Goal: Task Accomplishment & Management: Complete application form

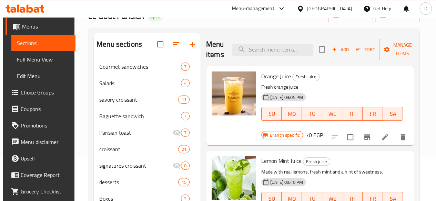
scroll to position [34, 0]
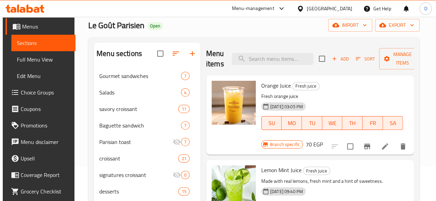
click at [334, 63] on span "Add" at bounding box center [340, 59] width 19 height 8
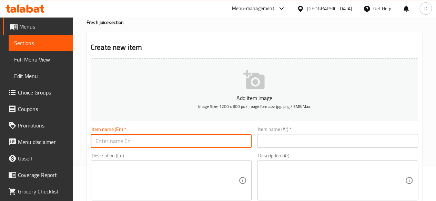
click at [165, 137] on input "text" at bounding box center [171, 141] width 161 height 14
type input "Strawberry"
click at [276, 139] on input "text" at bounding box center [337, 141] width 161 height 14
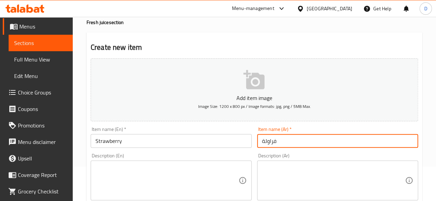
type input "فراولة"
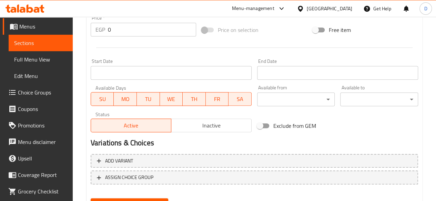
scroll to position [241, 0]
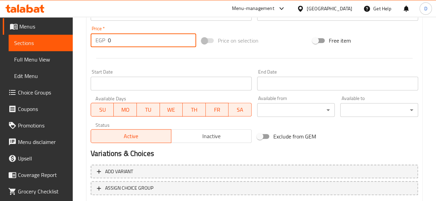
drag, startPoint x: 123, startPoint y: 39, endPoint x: 19, endPoint y: 29, distance: 104.5
click at [21, 29] on div "Edit Restaurant Branches Menus Sections Full Menu View Edit Menu Choice Groups …" at bounding box center [218, 11] width 436 height 470
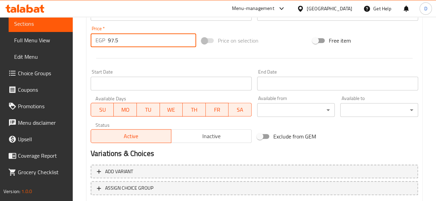
scroll to position [285, 0]
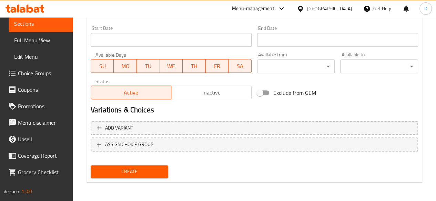
type input "97.5"
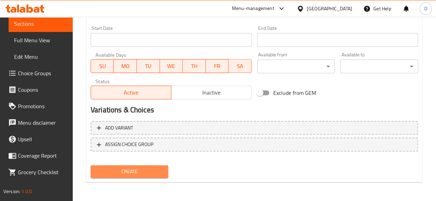
click at [154, 166] on button "Create" at bounding box center [130, 172] width 78 height 13
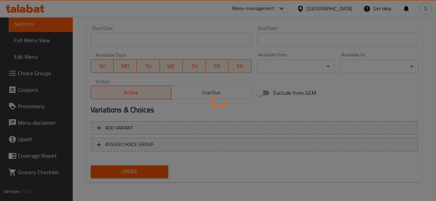
type input "0"
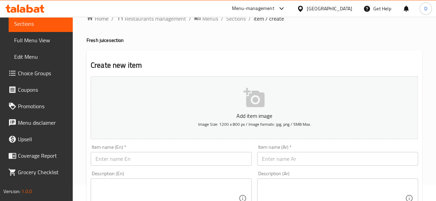
scroll to position [0, 0]
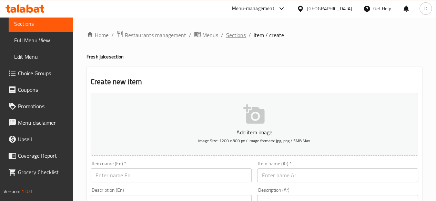
click at [234, 33] on span "Sections" at bounding box center [236, 35] width 20 height 8
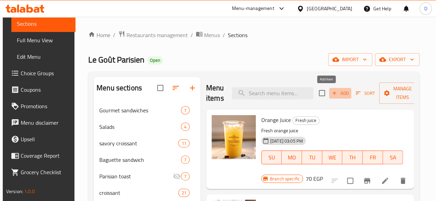
click at [333, 96] on span "Add" at bounding box center [340, 94] width 19 height 8
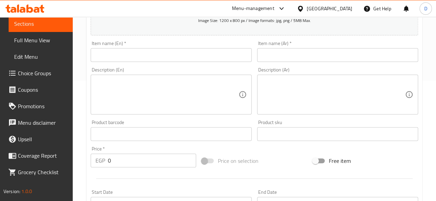
scroll to position [113, 0]
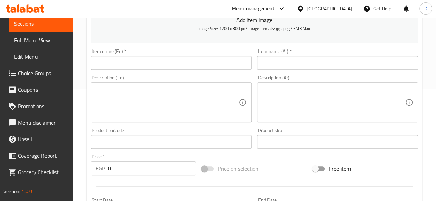
click at [287, 62] on input "text" at bounding box center [337, 63] width 161 height 14
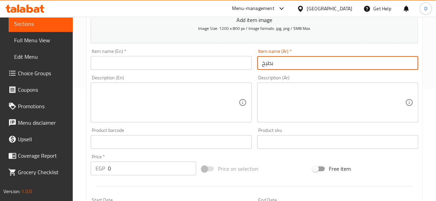
type input "بطيخ"
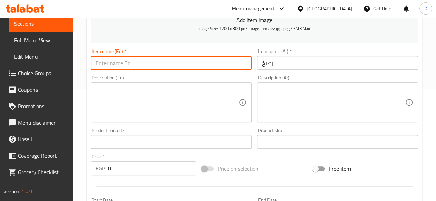
click at [220, 56] on input "text" at bounding box center [171, 63] width 161 height 14
type input "Watermelon"
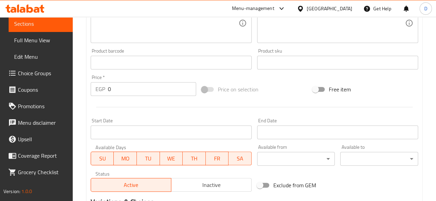
scroll to position [216, 0]
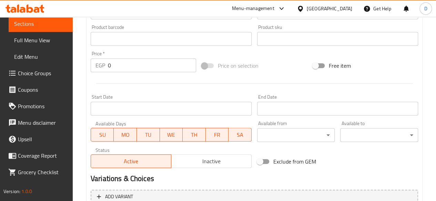
drag, startPoint x: 121, startPoint y: 67, endPoint x: 0, endPoint y: 25, distance: 128.4
click at [0, 29] on div "Edit Restaurant Branches Menus Sections Full Menu View Edit Menu Choice Groups …" at bounding box center [218, 36] width 436 height 470
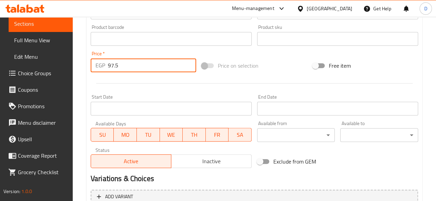
scroll to position [285, 0]
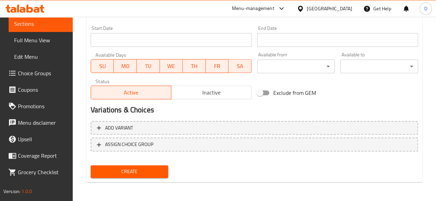
type input "97.5"
click at [128, 168] on span "Create" at bounding box center [129, 172] width 67 height 9
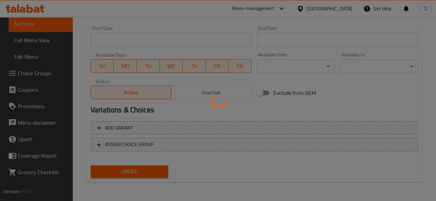
type input "0"
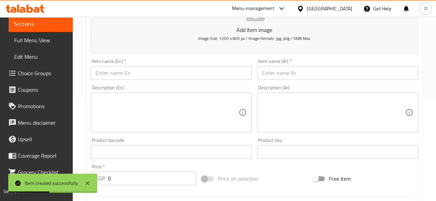
scroll to position [78, 0]
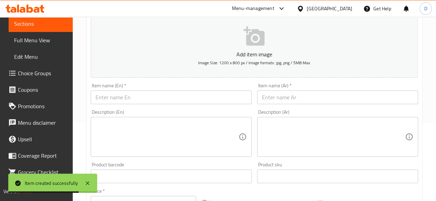
click at [184, 99] on input "text" at bounding box center [171, 98] width 161 height 14
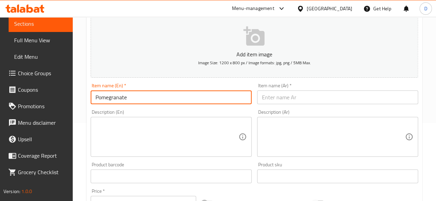
type input "Pomegranate"
click at [295, 101] on input "text" at bounding box center [337, 98] width 161 height 14
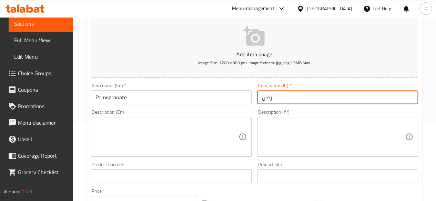
type input "رمان"
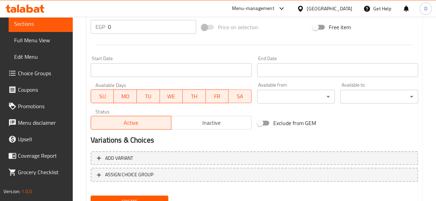
scroll to position [216, 0]
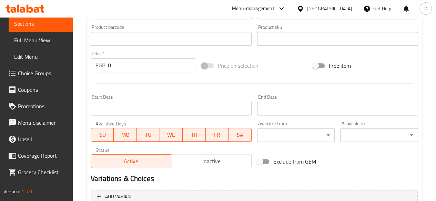
drag, startPoint x: 109, startPoint y: 61, endPoint x: 64, endPoint y: 43, distance: 47.9
click at [81, 54] on div "Home / Restaurants management / Menus / Sections / item / create Fresh juice se…" at bounding box center [254, 36] width 363 height 470
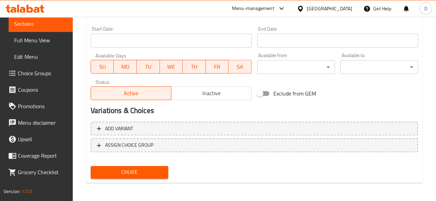
scroll to position [285, 0]
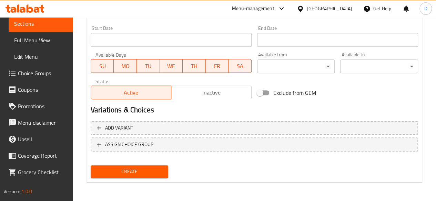
type input "104"
click at [114, 173] on span "Create" at bounding box center [129, 172] width 67 height 9
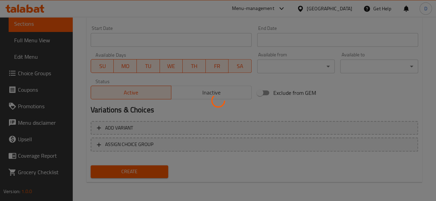
type input "0"
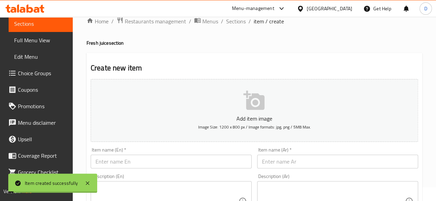
scroll to position [0, 0]
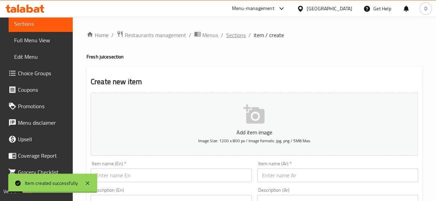
click at [236, 33] on span "Sections" at bounding box center [236, 35] width 20 height 8
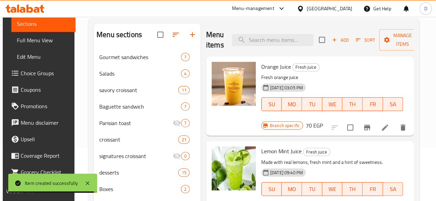
scroll to position [39, 0]
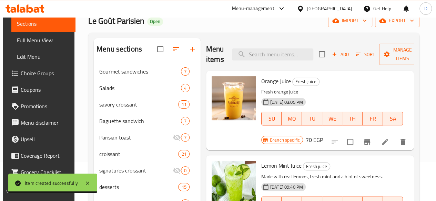
click at [331, 55] on span "Add" at bounding box center [340, 55] width 19 height 8
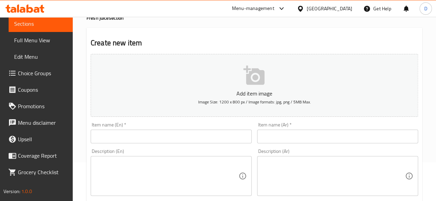
click at [122, 139] on input "text" at bounding box center [171, 137] width 161 height 14
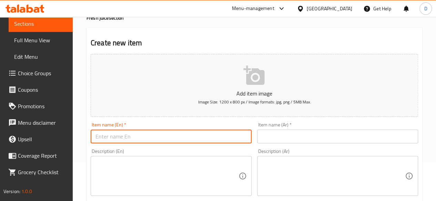
type input "’"
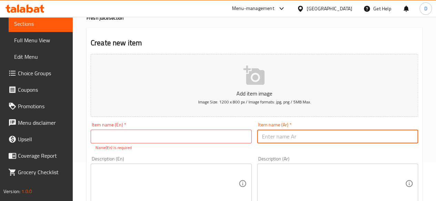
click at [349, 140] on input "text" at bounding box center [337, 137] width 161 height 14
type input "ماندرين"
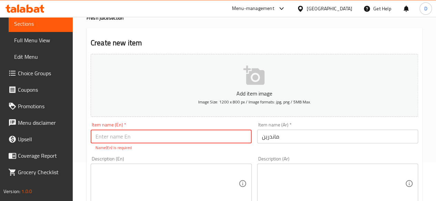
click at [196, 137] on input "text" at bounding box center [171, 137] width 161 height 14
type input "’"
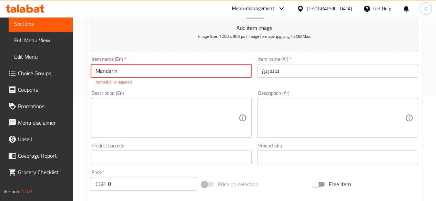
scroll to position [108, 0]
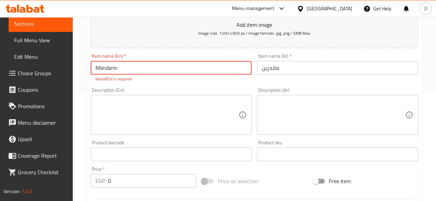
type input "Mandarin"
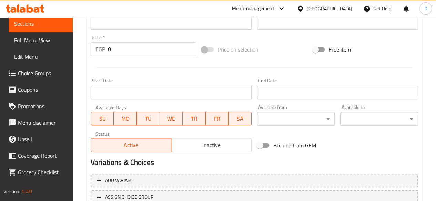
scroll to position [211, 0]
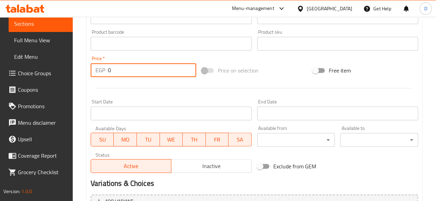
drag, startPoint x: 113, startPoint y: 68, endPoint x: 37, endPoint y: 40, distance: 81.2
click at [40, 43] on div "Edit Restaurant Branches Menus Sections Full Menu View Edit Menu Choice Groups …" at bounding box center [218, 41] width 436 height 470
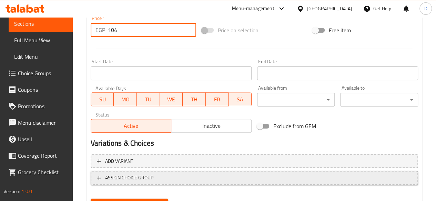
scroll to position [280, 0]
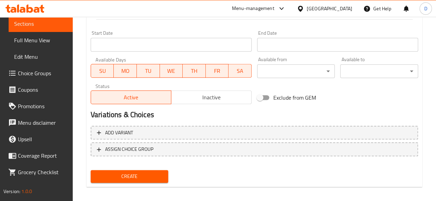
type input "104"
click at [158, 178] on span "Create" at bounding box center [129, 177] width 67 height 9
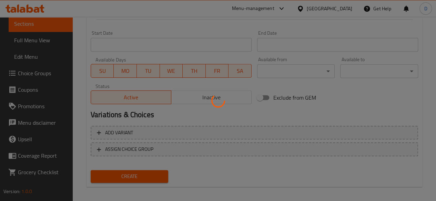
type input "0"
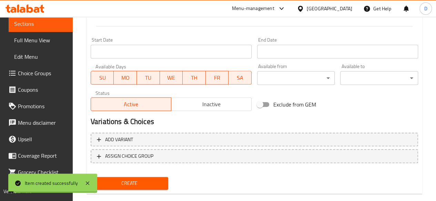
scroll to position [39, 0]
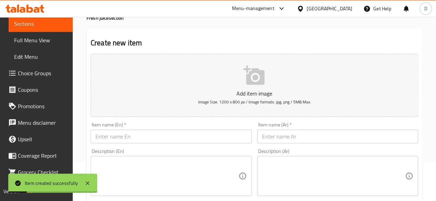
click at [196, 141] on input "text" at bounding box center [171, 137] width 161 height 14
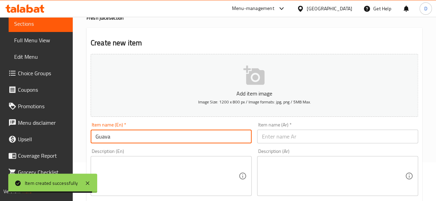
type input "Guava"
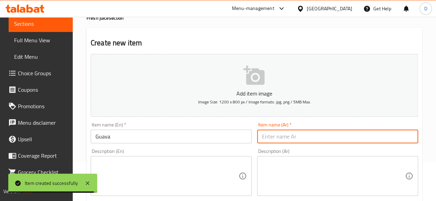
click at [292, 134] on input "text" at bounding box center [337, 137] width 161 height 14
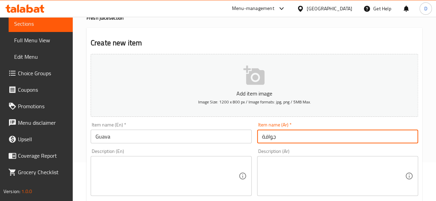
scroll to position [285, 0]
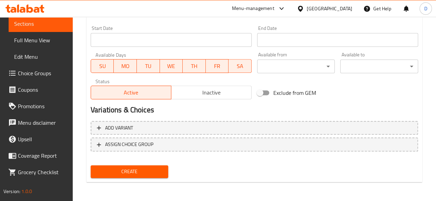
type input "جوافة"
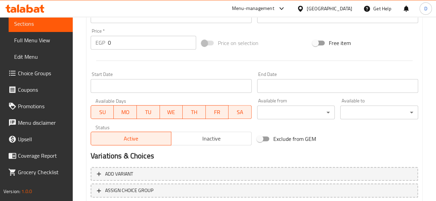
scroll to position [216, 0]
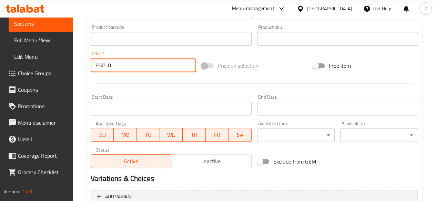
drag, startPoint x: 117, startPoint y: 61, endPoint x: 16, endPoint y: 56, distance: 101.0
click at [23, 58] on div "Edit Restaurant Branches Menus Sections Full Menu View Edit Menu Choice Groups …" at bounding box center [218, 36] width 436 height 470
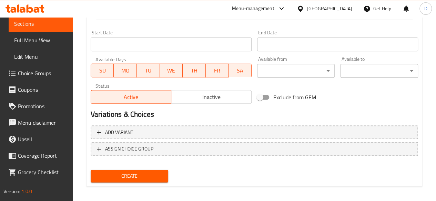
scroll to position [285, 0]
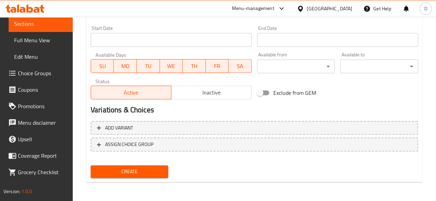
type input "143"
click at [122, 179] on div "Create" at bounding box center [129, 172] width 83 height 18
click at [121, 175] on span "Create" at bounding box center [129, 172] width 67 height 9
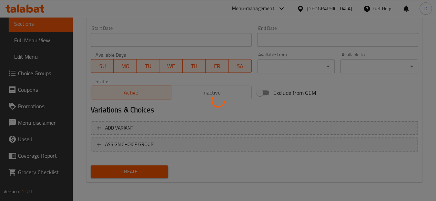
type input "0"
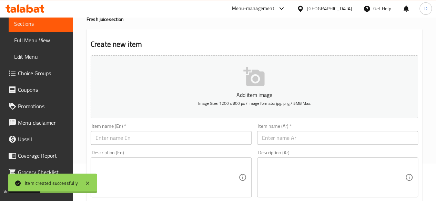
scroll to position [0, 0]
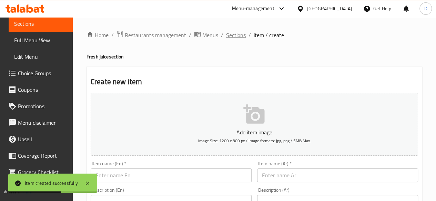
click at [238, 35] on span "Sections" at bounding box center [236, 35] width 20 height 8
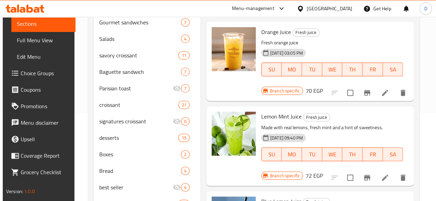
scroll to position [39, 0]
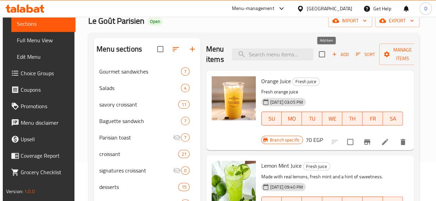
click at [331, 57] on icon "button" at bounding box center [334, 54] width 6 height 6
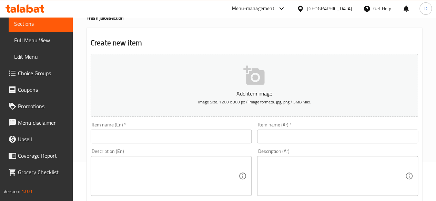
click at [173, 131] on input "text" at bounding box center [171, 137] width 161 height 14
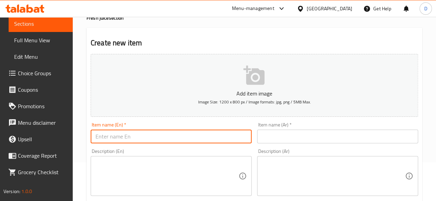
click at [316, 137] on input "text" at bounding box center [337, 137] width 161 height 14
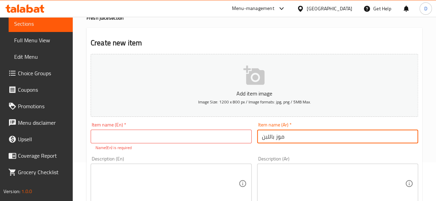
type input "موز باللبن"
click at [215, 130] on input "text" at bounding box center [171, 137] width 161 height 14
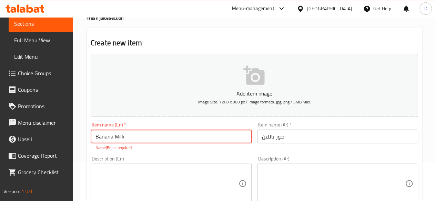
type input "Banana Milk"
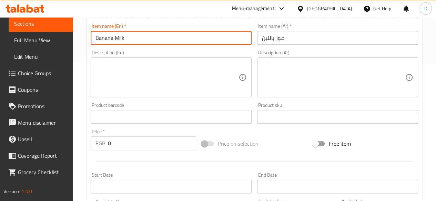
scroll to position [172, 0]
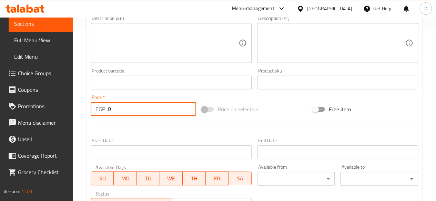
drag, startPoint x: 141, startPoint y: 111, endPoint x: 22, endPoint y: 100, distance: 119.1
click at [22, 100] on div "Edit Restaurant Branches Menus Sections Full Menu View Edit Menu Choice Groups …" at bounding box center [218, 80] width 436 height 470
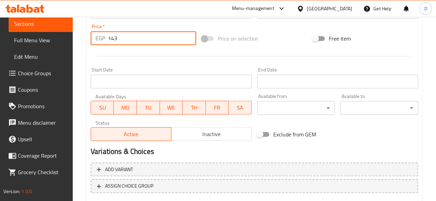
scroll to position [285, 0]
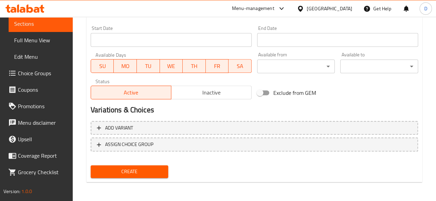
type input "143"
click at [111, 170] on span "Create" at bounding box center [129, 172] width 67 height 9
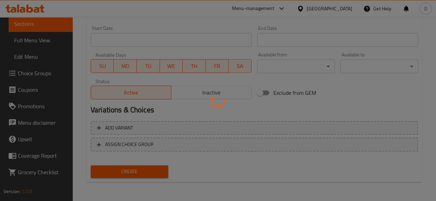
type input "0"
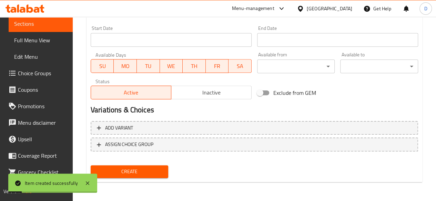
scroll to position [0, 0]
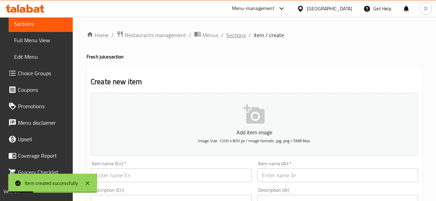
click at [229, 35] on span "Sections" at bounding box center [236, 35] width 20 height 8
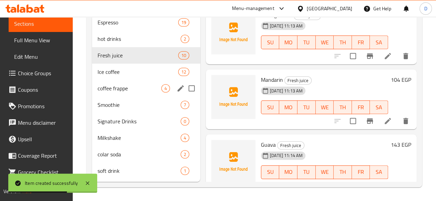
scroll to position [241, 0]
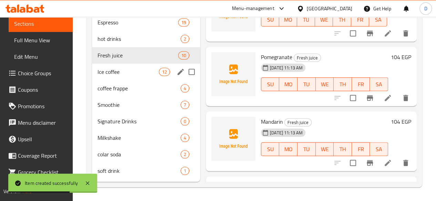
click at [114, 76] on span "Ice coffee" at bounding box center [127, 72] width 61 height 8
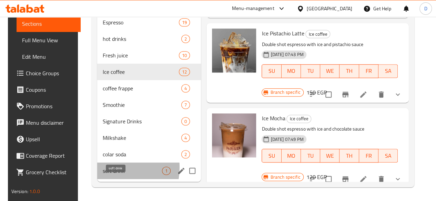
click at [103, 173] on span "soft drink" at bounding box center [132, 171] width 59 height 8
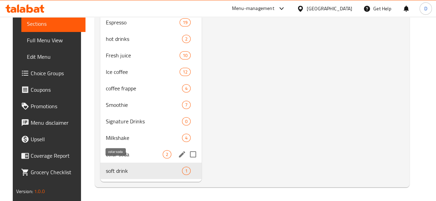
click at [108, 155] on div "colar soda 2" at bounding box center [150, 154] width 101 height 17
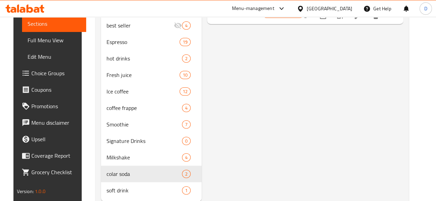
scroll to position [276, 0]
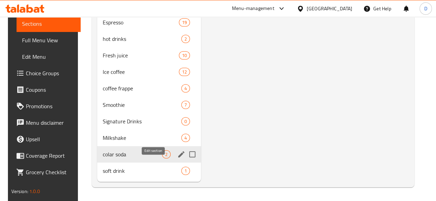
click at [177, 157] on icon "edit" at bounding box center [181, 155] width 8 height 8
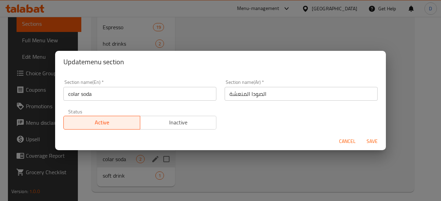
click at [201, 117] on button "Inactive" at bounding box center [178, 123] width 77 height 14
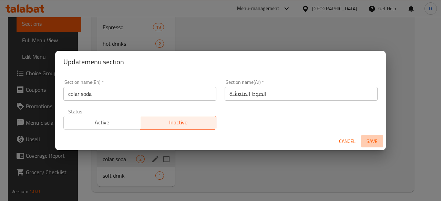
click at [374, 141] on span "Save" at bounding box center [372, 141] width 17 height 9
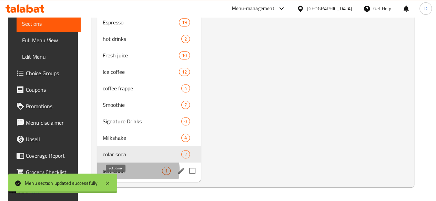
click at [131, 175] on span "soft drink" at bounding box center [132, 171] width 59 height 8
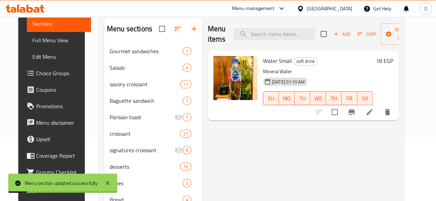
scroll to position [34, 0]
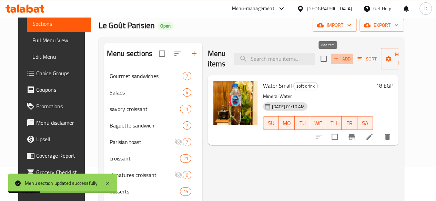
click at [332, 60] on span "Add" at bounding box center [341, 59] width 19 height 8
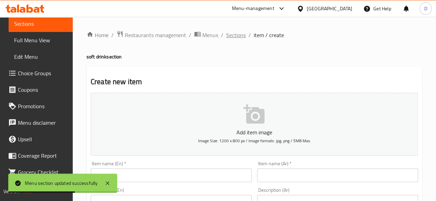
click at [232, 33] on span "Sections" at bounding box center [236, 35] width 20 height 8
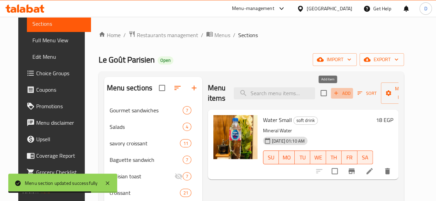
click at [332, 94] on span "Add" at bounding box center [341, 94] width 19 height 8
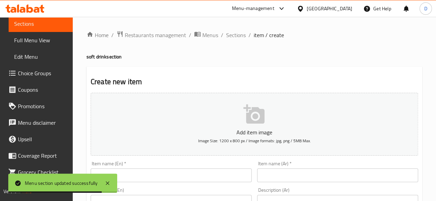
click at [193, 176] on input "text" at bounding box center [171, 176] width 161 height 14
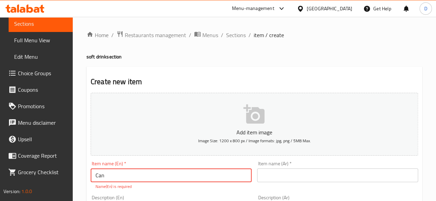
type input "Can"
click at [295, 179] on input "text" at bounding box center [337, 176] width 161 height 14
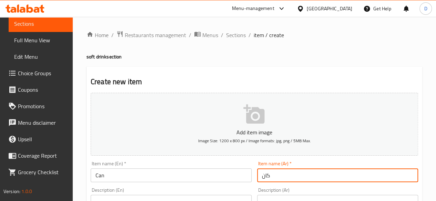
type input "كان"
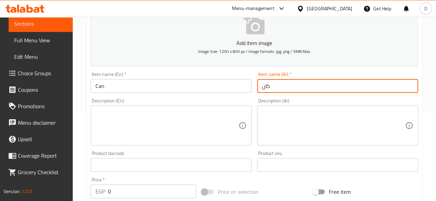
scroll to position [207, 0]
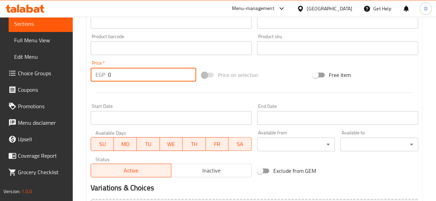
drag, startPoint x: 116, startPoint y: 73, endPoint x: 53, endPoint y: 78, distance: 63.2
click at [53, 78] on div "Edit Restaurant Branches Menus Sections Full Menu View Edit Menu Choice Groups …" at bounding box center [218, 45] width 436 height 470
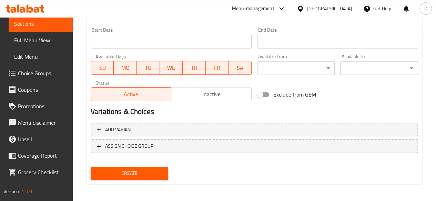
scroll to position [285, 0]
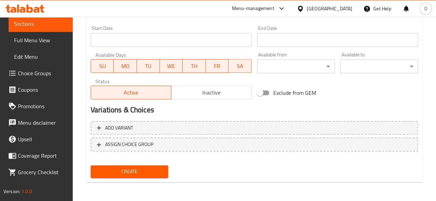
type input "58.5"
click at [155, 172] on span "Create" at bounding box center [129, 172] width 67 height 9
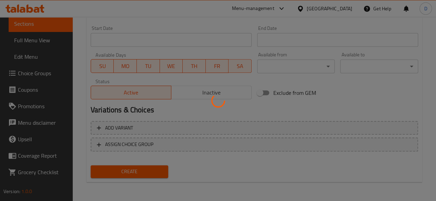
type input "0"
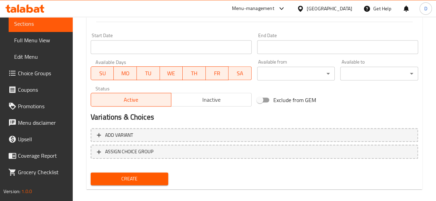
scroll to position [0, 0]
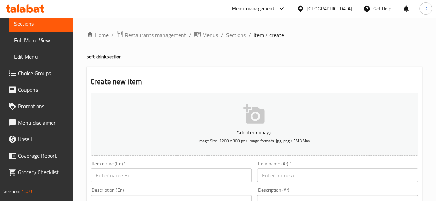
click at [116, 175] on input "text" at bounding box center [171, 176] width 161 height 14
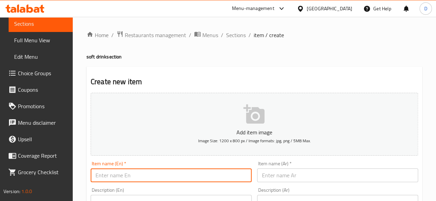
click at [331, 170] on input "text" at bounding box center [337, 176] width 161 height 14
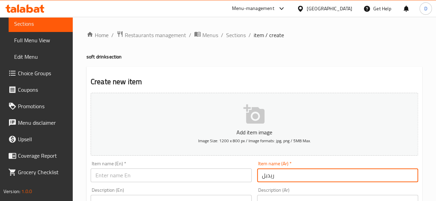
type input "ريدبل"
click at [149, 181] on input "text" at bounding box center [171, 176] width 161 height 14
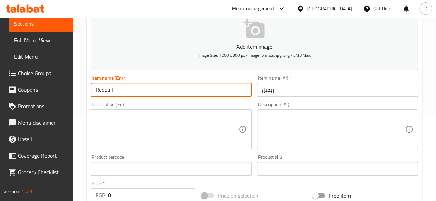
scroll to position [138, 0]
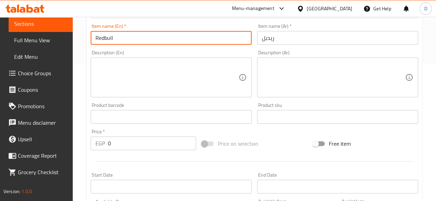
type input "Redbull"
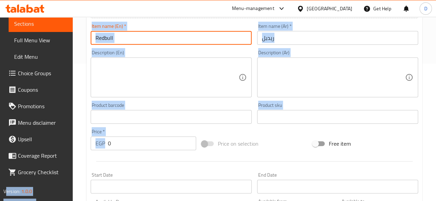
drag, startPoint x: 121, startPoint y: 151, endPoint x: 41, endPoint y: 164, distance: 81.2
click at [41, 164] on div "Edit Restaurant Branches Menus Sections Full Menu View Edit Menu Choice Groups …" at bounding box center [218, 114] width 436 height 470
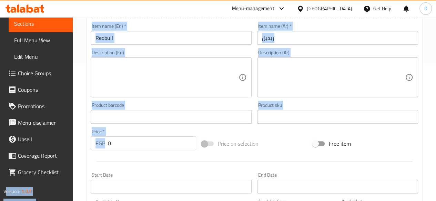
click at [113, 144] on input "0" at bounding box center [152, 144] width 88 height 14
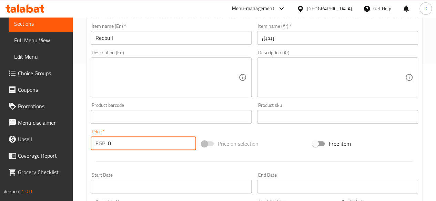
drag, startPoint x: 113, startPoint y: 144, endPoint x: 92, endPoint y: 140, distance: 20.9
click at [92, 140] on div "EGP 0 Price *" at bounding box center [143, 144] width 105 height 14
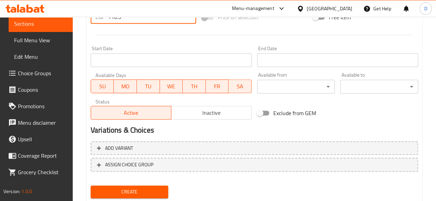
scroll to position [276, 0]
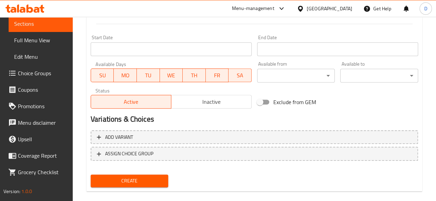
type input "110.5"
click at [137, 177] on span "Create" at bounding box center [129, 181] width 67 height 9
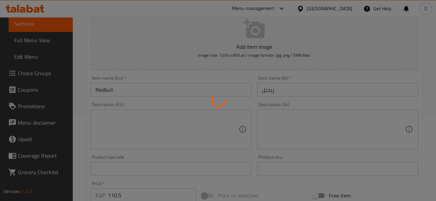
scroll to position [13, 0]
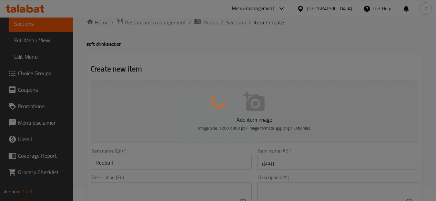
type input "0"
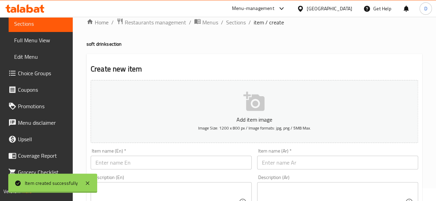
scroll to position [0, 0]
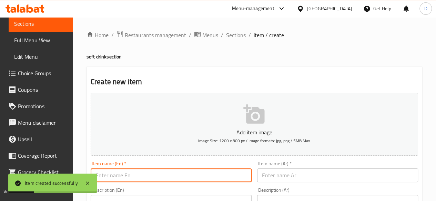
click at [184, 173] on input "text" at bounding box center [171, 176] width 161 height 14
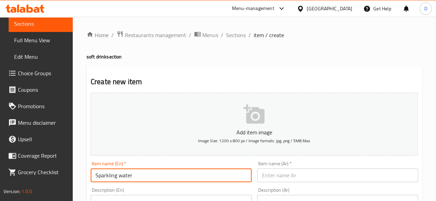
type input "Sparkling water"
click at [326, 178] on input "text" at bounding box center [337, 176] width 161 height 14
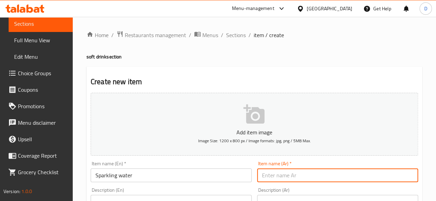
type input "س"
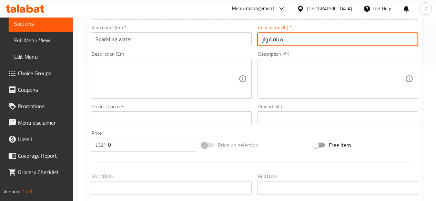
scroll to position [276, 0]
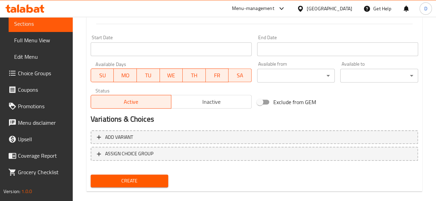
type input "مياه فوار"
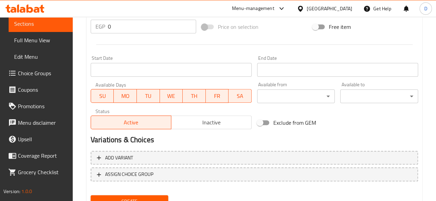
scroll to position [241, 0]
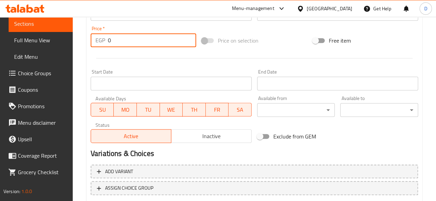
drag, startPoint x: 118, startPoint y: 44, endPoint x: 66, endPoint y: 23, distance: 56.6
click at [83, 31] on div "Home / Restaurants management / Menus / Sections / item / create soft drink sec…" at bounding box center [254, 11] width 363 height 470
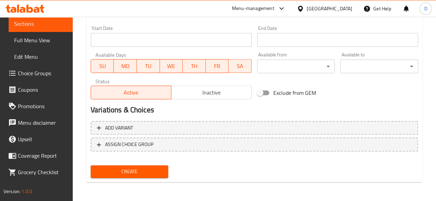
type input "71.5"
click at [160, 168] on span "Create" at bounding box center [129, 172] width 67 height 9
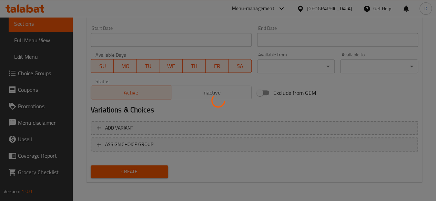
type input "0"
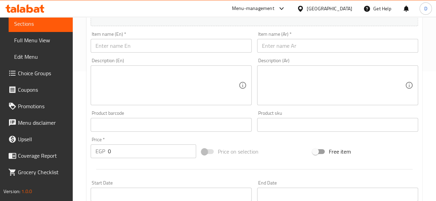
scroll to position [0, 0]
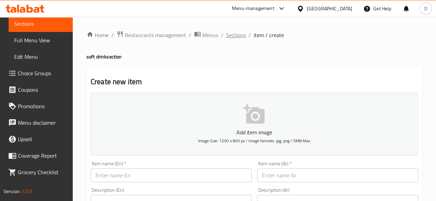
click at [233, 32] on span "Sections" at bounding box center [236, 35] width 20 height 8
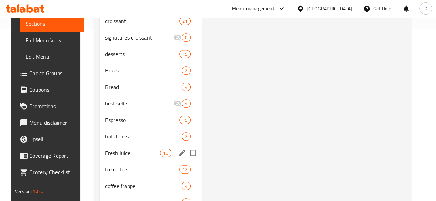
click at [105, 156] on div "Fresh juice 10" at bounding box center [151, 153] width 102 height 17
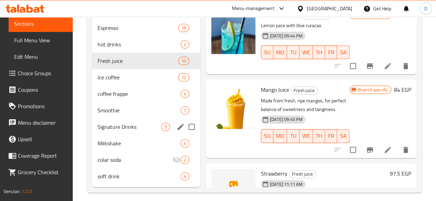
scroll to position [276, 0]
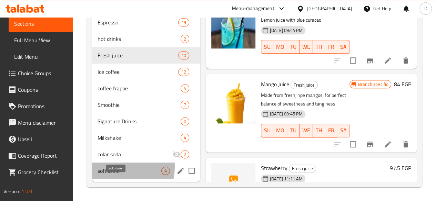
click at [118, 172] on span "soft drink" at bounding box center [129, 171] width 64 height 8
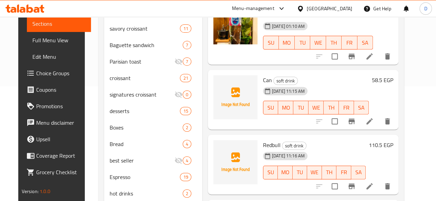
scroll to position [39, 0]
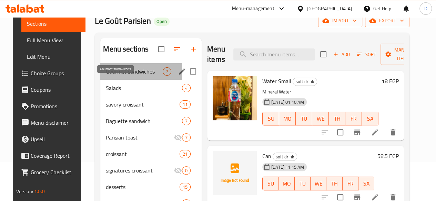
click at [109, 76] on span "Gourmet sandwiches" at bounding box center [134, 72] width 57 height 8
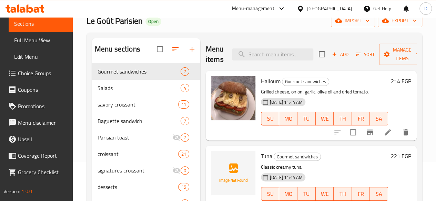
click at [188, 53] on icon "button" at bounding box center [192, 49] width 8 height 8
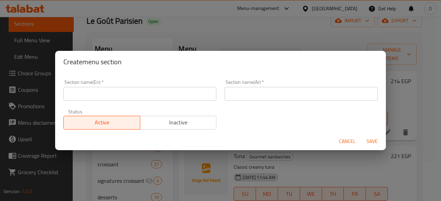
click at [121, 90] on input "text" at bounding box center [139, 94] width 153 height 14
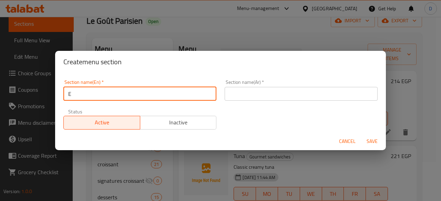
type input "Extras"
click at [279, 102] on div "Section name(Ar)   * Section name(Ar) *" at bounding box center [300, 90] width 161 height 29
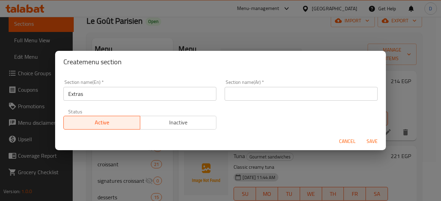
click at [277, 85] on div "Section name(Ar)   * Section name(Ar) *" at bounding box center [301, 90] width 153 height 21
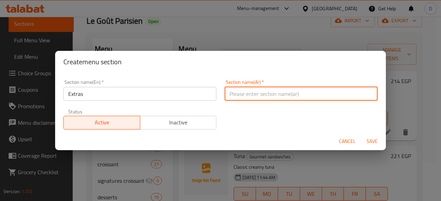
click at [277, 91] on input "text" at bounding box center [301, 94] width 153 height 14
type input "إضافات"
click at [371, 139] on span "Save" at bounding box center [372, 141] width 17 height 9
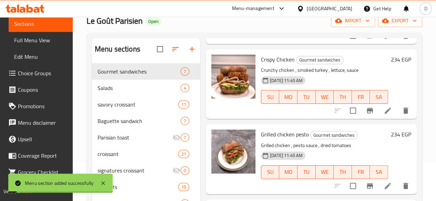
scroll to position [161, 0]
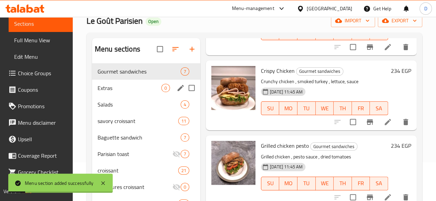
click at [120, 92] on span "Extras" at bounding box center [129, 88] width 64 height 8
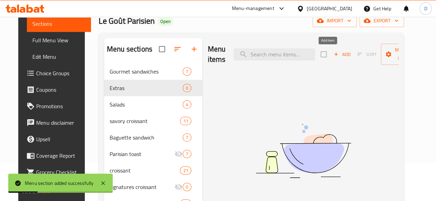
click at [332, 55] on span "Add" at bounding box center [341, 55] width 19 height 8
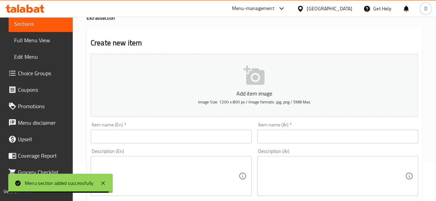
click at [170, 136] on input "text" at bounding box center [171, 137] width 161 height 14
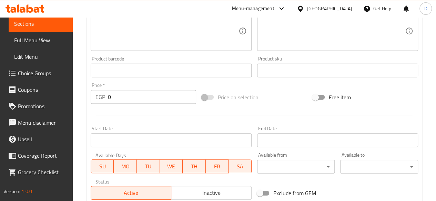
scroll to position [78, 0]
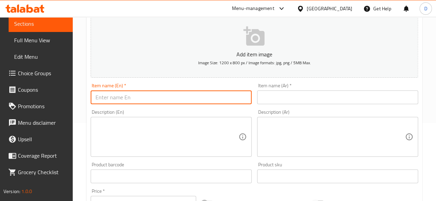
click at [142, 96] on input "text" at bounding box center [171, 98] width 161 height 14
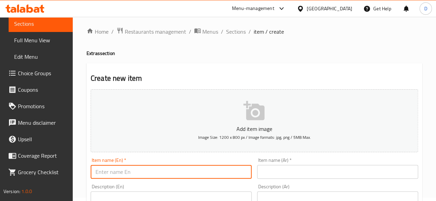
scroll to position [0, 0]
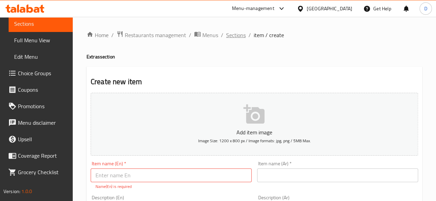
click at [237, 38] on span "Sections" at bounding box center [236, 35] width 20 height 8
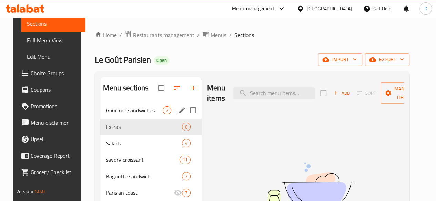
click at [127, 116] on div "Gourmet sandwiches 7" at bounding box center [150, 110] width 101 height 17
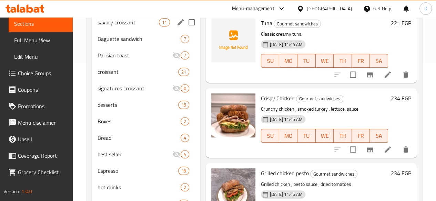
scroll to position [103, 0]
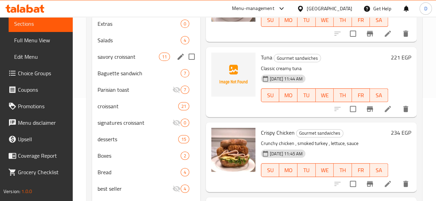
click at [126, 61] on span "savory croissant" at bounding box center [127, 57] width 61 height 8
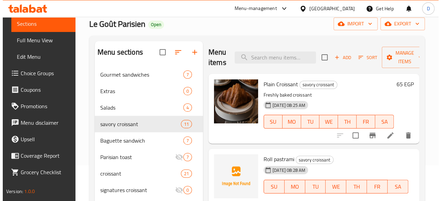
scroll to position [34, 0]
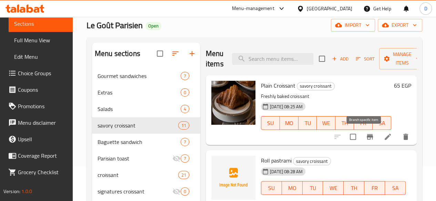
click at [365, 135] on icon "Branch-specific-item" at bounding box center [369, 137] width 8 height 8
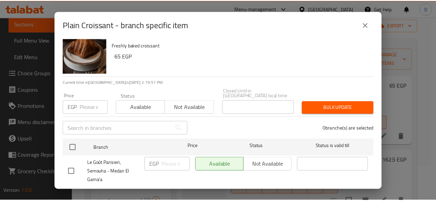
scroll to position [22, 0]
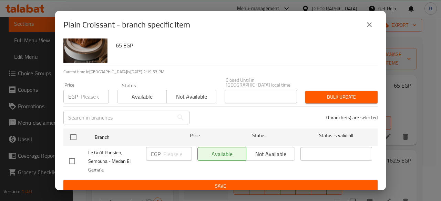
click at [365, 26] on icon "close" at bounding box center [369, 25] width 8 height 8
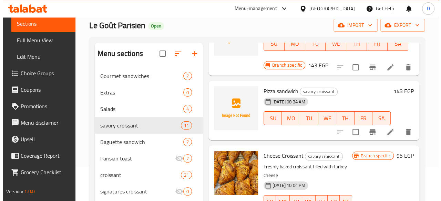
scroll to position [276, 0]
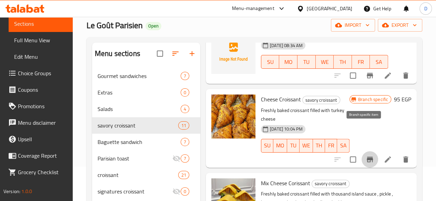
click at [363, 152] on button "Branch-specific-item" at bounding box center [369, 160] width 17 height 17
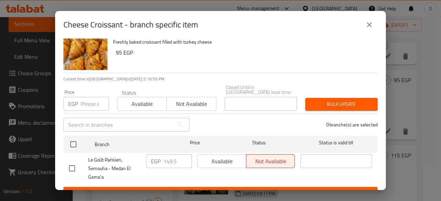
scroll to position [22, 0]
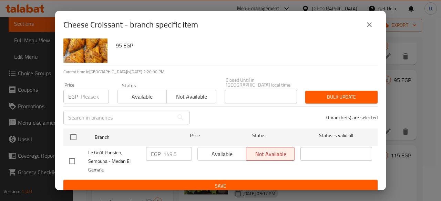
drag, startPoint x: 369, startPoint y: 27, endPoint x: 361, endPoint y: 75, distance: 48.5
click at [367, 26] on icon "close" at bounding box center [369, 25] width 8 height 8
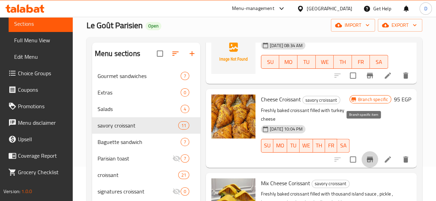
click at [368, 152] on button "Branch-specific-item" at bounding box center [369, 160] width 17 height 17
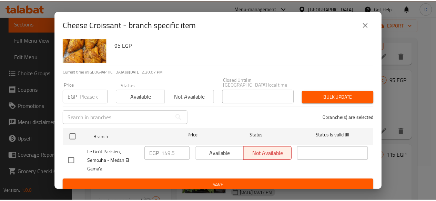
scroll to position [0, 0]
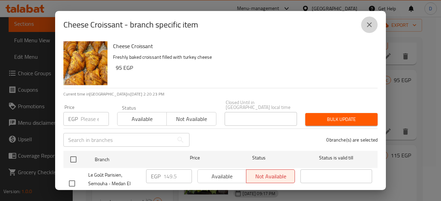
click at [366, 25] on icon "close" at bounding box center [369, 25] width 8 height 8
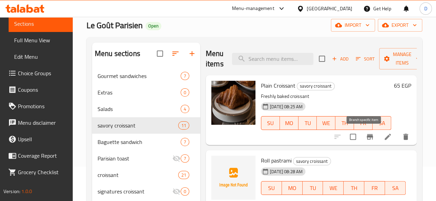
click at [365, 133] on icon "Branch-specific-item" at bounding box center [369, 137] width 8 height 8
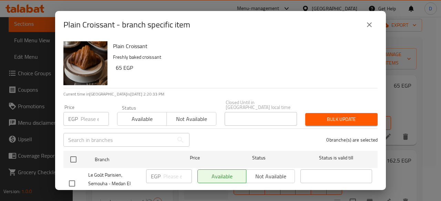
click at [88, 112] on input "number" at bounding box center [95, 119] width 28 height 14
type input "91"
click at [67, 167] on div "Le Goût Parisien, Semouha - Medan El Gama'a" at bounding box center [104, 184] width 77 height 34
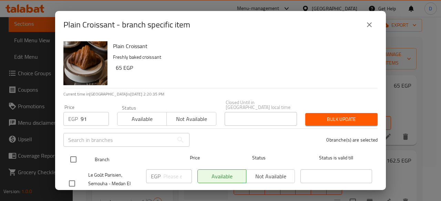
click at [72, 155] on input "checkbox" at bounding box center [73, 160] width 14 height 14
checkbox input "true"
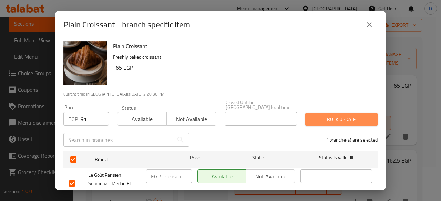
click at [356, 115] on span "Bulk update" at bounding box center [341, 119] width 61 height 9
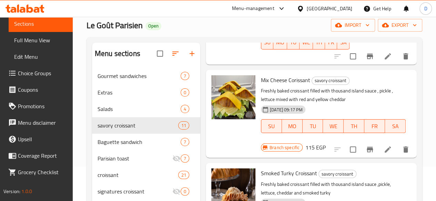
scroll to position [474, 0]
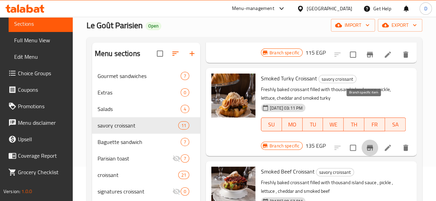
click at [365, 144] on icon "Branch-specific-item" at bounding box center [369, 148] width 8 height 8
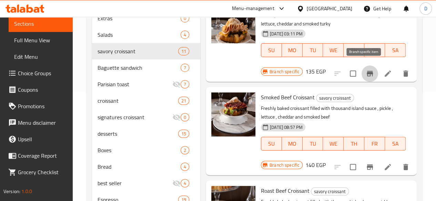
scroll to position [138, 0]
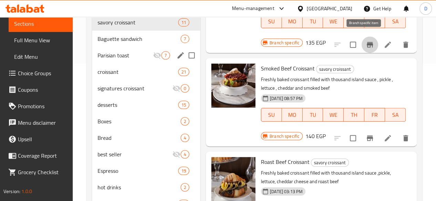
click at [123, 58] on div "Parisian toast 7" at bounding box center [146, 55] width 108 height 17
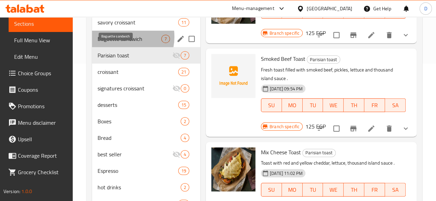
click at [118, 43] on span "Baguette sandwich" at bounding box center [129, 39] width 64 height 8
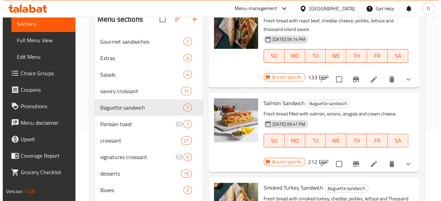
scroll to position [66, 0]
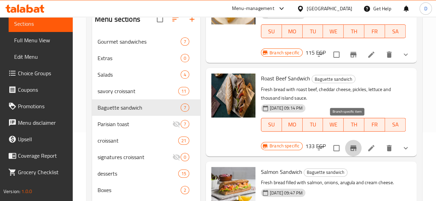
click at [349, 144] on icon "Branch-specific-item" at bounding box center [353, 148] width 8 height 8
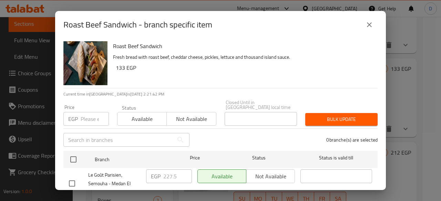
click at [92, 121] on input "number" at bounding box center [95, 119] width 28 height 14
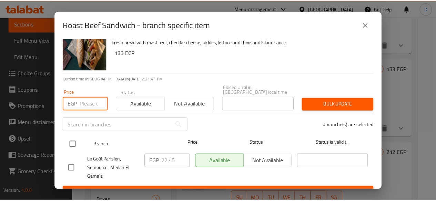
scroll to position [22, 0]
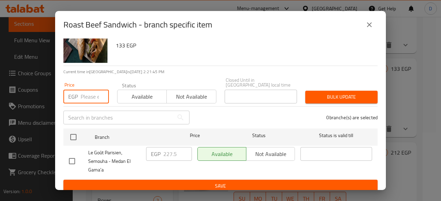
click at [372, 23] on icon "close" at bounding box center [369, 25] width 8 height 8
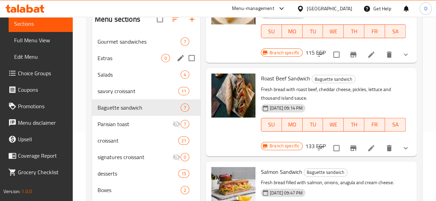
click at [112, 66] on div "Extras 0" at bounding box center [146, 58] width 108 height 17
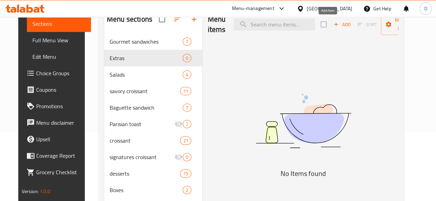
click at [332, 21] on span "Add" at bounding box center [341, 25] width 19 height 8
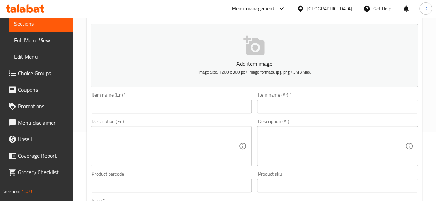
click at [144, 107] on input "text" at bounding box center [171, 107] width 161 height 14
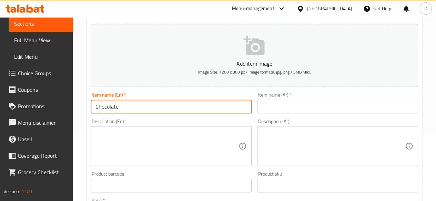
type input "Chocolate"
click at [304, 109] on input "text" at bounding box center [337, 107] width 161 height 14
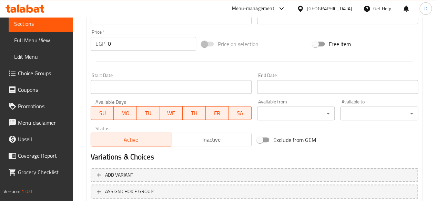
scroll to position [207, 0]
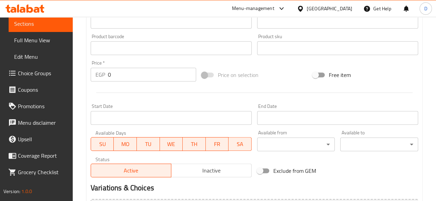
type input "شوكلاتة"
drag, startPoint x: 132, startPoint y: 77, endPoint x: 0, endPoint y: 68, distance: 132.2
click at [0, 66] on div "Edit Restaurant Branches Menus Sections Full Menu View Edit Menu Choice Groups …" at bounding box center [218, 45] width 436 height 470
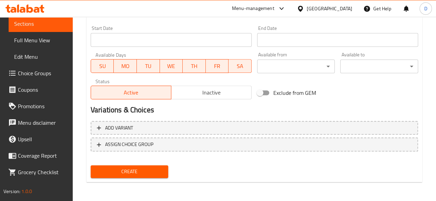
type input "52"
click at [163, 170] on button "Create" at bounding box center [130, 172] width 78 height 13
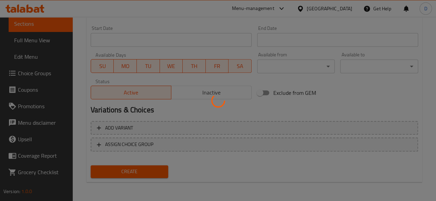
type input "0"
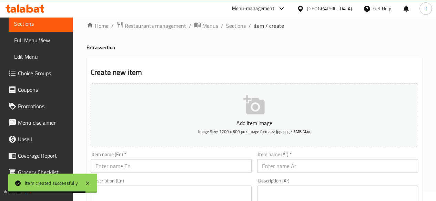
scroll to position [44, 0]
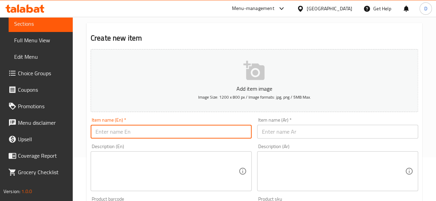
paste input "Pistachio"
type input "Pistachio"
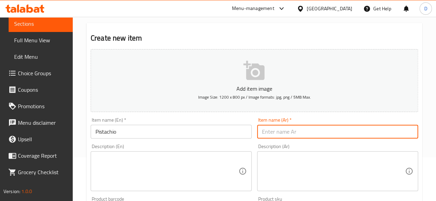
paste input "فستق"
type input "فستق"
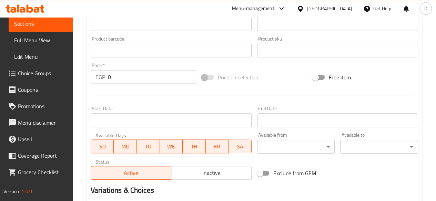
scroll to position [216, 0]
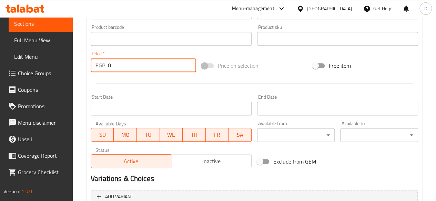
drag, startPoint x: 116, startPoint y: 68, endPoint x: 87, endPoint y: 65, distance: 29.4
click at [87, 65] on div "Create new item Add item image Image Size: 1200 x 800 px / Image formats: jpg, …" at bounding box center [253, 51] width 335 height 401
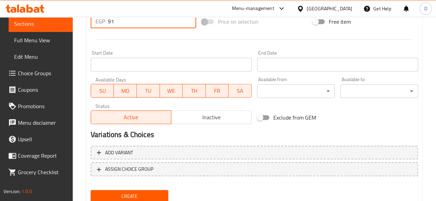
scroll to position [285, 0]
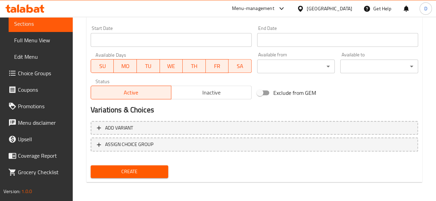
type input "91"
click at [151, 172] on span "Create" at bounding box center [129, 172] width 67 height 9
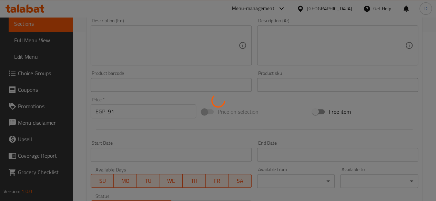
scroll to position [147, 0]
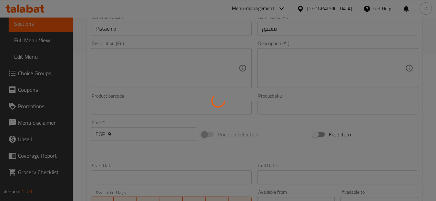
type input "0"
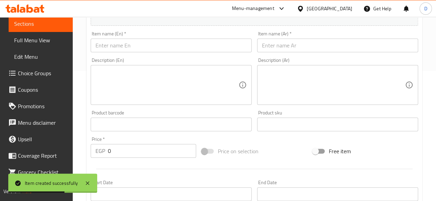
scroll to position [78, 0]
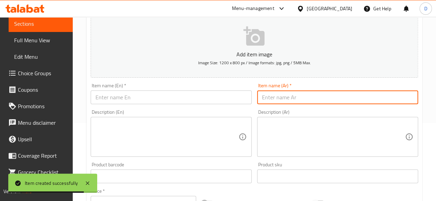
paste input "فانيليا"
type input "فانيليا"
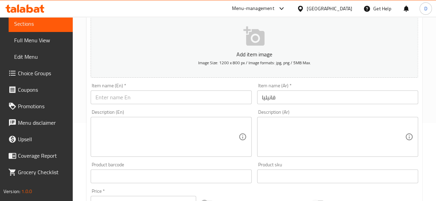
scroll to position [54, 0]
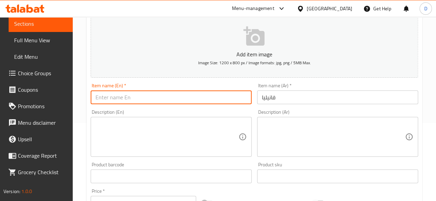
paste input "Vanilla"
type input "Vanilla"
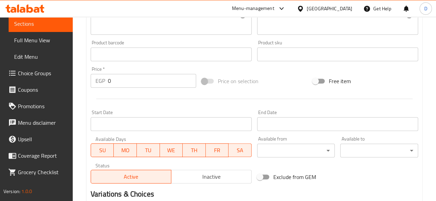
scroll to position [250, 0]
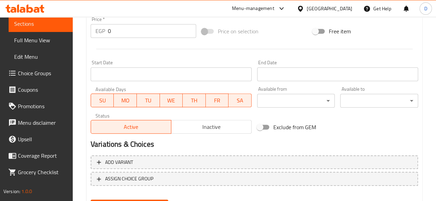
click at [95, 32] on div "EGP 0 Price *" at bounding box center [143, 31] width 105 height 14
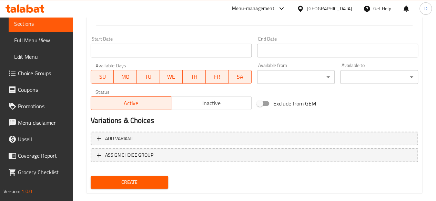
scroll to position [285, 0]
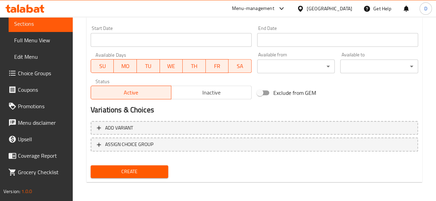
type input "52"
click at [142, 168] on span "Create" at bounding box center [129, 172] width 67 height 9
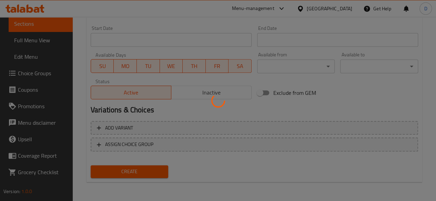
type input "0"
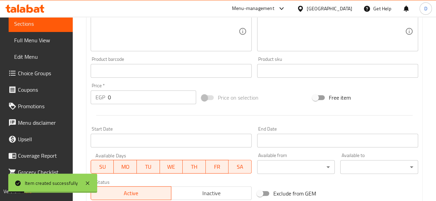
scroll to position [113, 0]
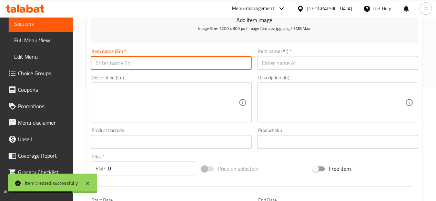
paste input "Honey Ice Cream Butter Nutella Coconut milk Skimmed Milk Almond Milk Lactose Fr…"
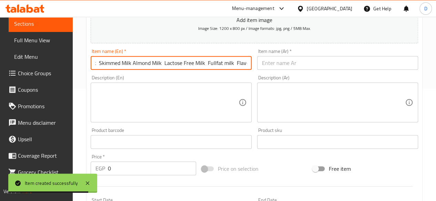
scroll to position [0, 0]
drag, startPoint x: 247, startPoint y: 62, endPoint x: 113, endPoint y: 67, distance: 134.8
click at [113, 67] on input "Honey Ice Cream Butter Nutella Coconut milk Skimmed Milk Almond Milk Lactose Fr…" at bounding box center [171, 63] width 161 height 14
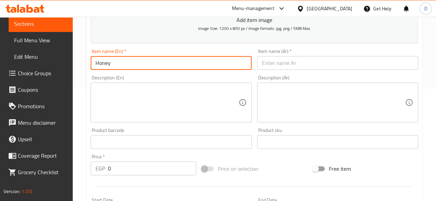
type input "Honey"
click at [281, 60] on input "text" at bounding box center [337, 63] width 161 height 14
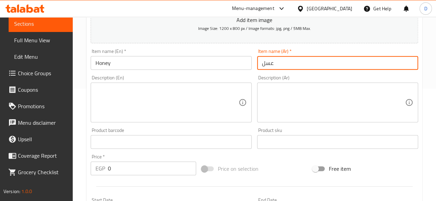
type input "عسل"
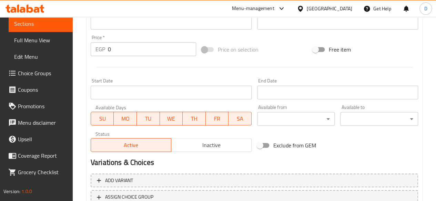
scroll to position [182, 0]
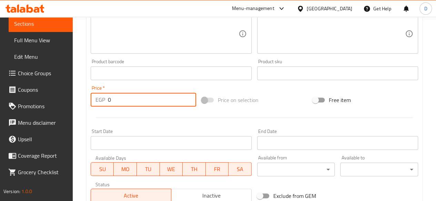
drag, startPoint x: 110, startPoint y: 95, endPoint x: 68, endPoint y: 97, distance: 41.7
click at [95, 95] on div "EGP 0 Price *" at bounding box center [143, 100] width 105 height 14
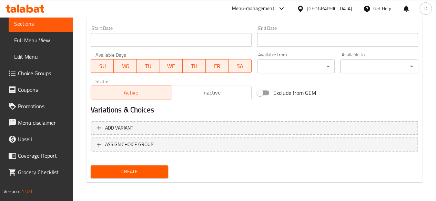
type input "52"
click at [131, 173] on span "Create" at bounding box center [129, 172] width 67 height 9
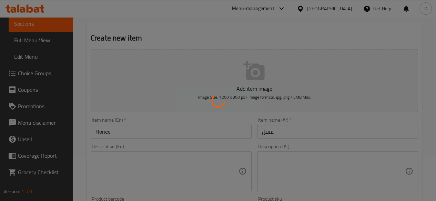
scroll to position [19, 0]
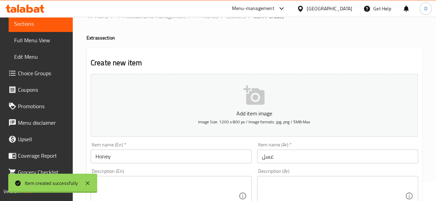
type input "0"
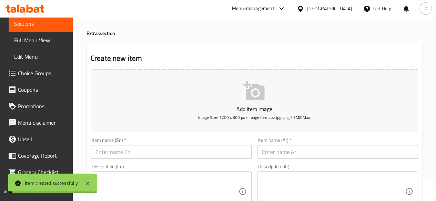
scroll to position [34, 0]
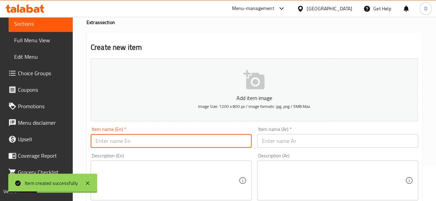
paste input "Honey Ice Cream Butter Nutella Coconut milk Skimmed Milk Almond Milk Lactose Fr…"
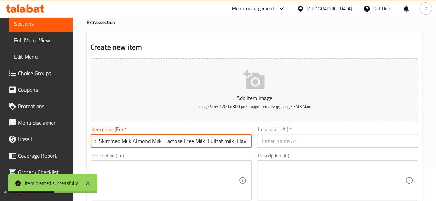
scroll to position [0, 0]
drag, startPoint x: 245, startPoint y: 142, endPoint x: 57, endPoint y: 137, distance: 187.4
type input "Honey Ice Cream Butter Nutella Coconut milk Skimmed Milk Almond Milk Lactose Fr…"
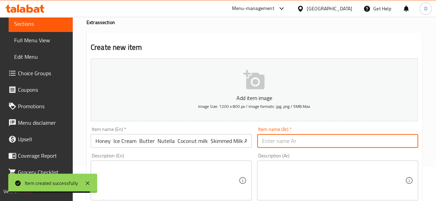
click at [286, 143] on input "text" at bounding box center [337, 141] width 161 height 14
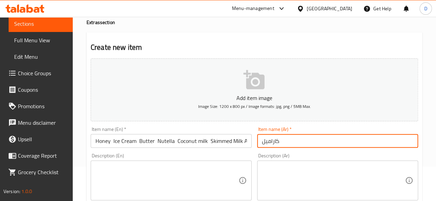
type input "كاراميل"
click at [253, 131] on div "Item name (En)   * Honey Ice Cream Butter Nutella Coconut milk Skimmed Milk Alm…" at bounding box center [171, 137] width 166 height 27
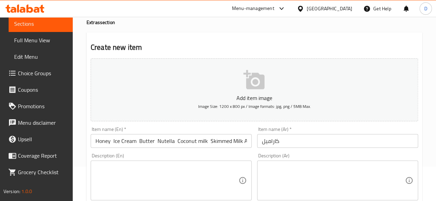
click at [246, 138] on input "Honey Ice Cream Butter Nutella Coconut milk Skimmed Milk Almond Milk Lactose Fr…" at bounding box center [171, 141] width 161 height 14
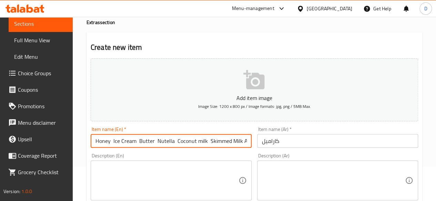
drag, startPoint x: 246, startPoint y: 138, endPoint x: 0, endPoint y: 193, distance: 251.5
type input "mond Milk Lactose Free Milk Fullfat milk Flavou"
drag, startPoint x: 232, startPoint y: 138, endPoint x: 0, endPoint y: 190, distance: 237.5
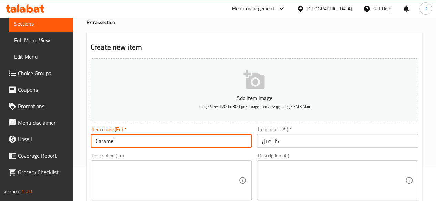
type input "Caramel"
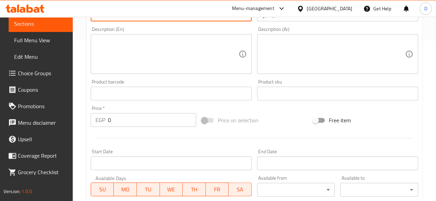
scroll to position [172, 0]
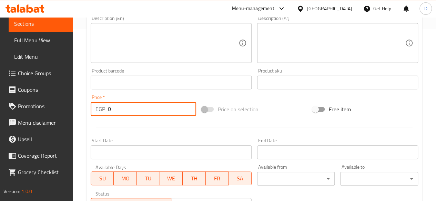
drag, startPoint x: 116, startPoint y: 108, endPoint x: 24, endPoint y: 122, distance: 92.7
click at [100, 107] on div "EGP 0 Price *" at bounding box center [143, 109] width 105 height 14
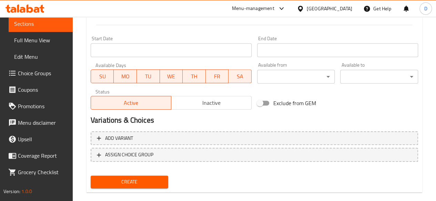
scroll to position [276, 0]
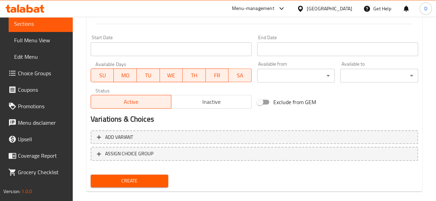
type input "52"
click at [120, 180] on span "Create" at bounding box center [129, 181] width 67 height 9
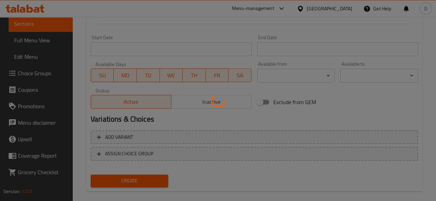
type input "0"
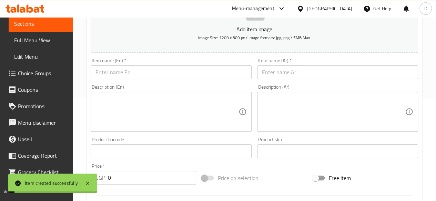
scroll to position [103, 0]
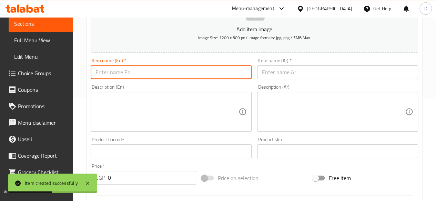
click at [153, 76] on input "text" at bounding box center [171, 72] width 161 height 14
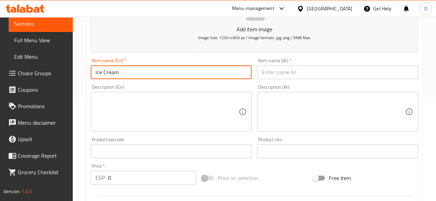
type input "Ice Cream"
click at [340, 75] on input "text" at bounding box center [337, 72] width 161 height 14
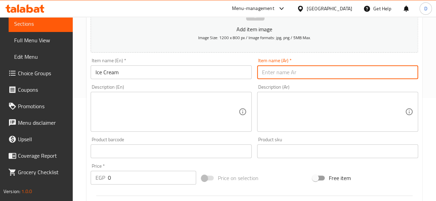
paste input "فانيليا كراميل عسل آيس كريم زبدة نوتيلا حليب جوز الهند حليب خالي الدسم حليب الل…"
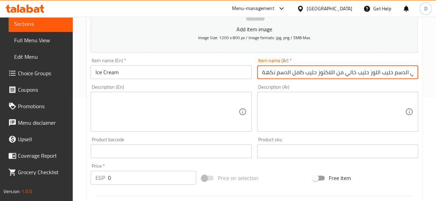
scroll to position [0, 145]
drag, startPoint x: 381, startPoint y: 73, endPoint x: 436, endPoint y: 66, distance: 55.5
drag, startPoint x: 406, startPoint y: 73, endPoint x: 264, endPoint y: 73, distance: 141.9
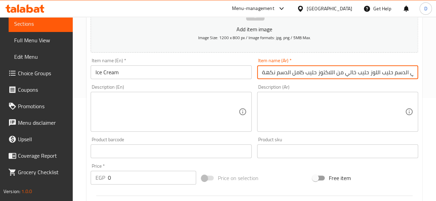
click at [264, 73] on input "عسل آيس كريم زبدة نوتيلا حليب جوز الهند حليب خالي الدسم حليب اللوز حليب خالي من…" at bounding box center [337, 72] width 161 height 14
drag, startPoint x: 362, startPoint y: 71, endPoint x: 262, endPoint y: 73, distance: 99.2
click at [262, 73] on input "عسل آيس كريم زبدة نوتيلا حليب جوز الهند حليب خالي ا" at bounding box center [337, 72] width 161 height 14
type input "[DEMOGRAPHIC_DATA] آيس"
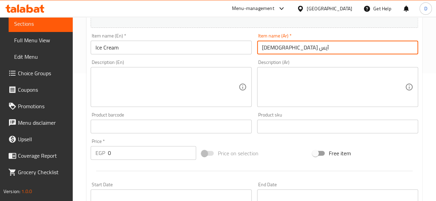
scroll to position [241, 0]
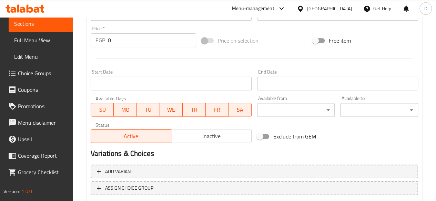
drag, startPoint x: 113, startPoint y: 36, endPoint x: 42, endPoint y: 31, distance: 71.5
click at [45, 32] on div "Edit Restaurant Branches Menus Sections Full Menu View Edit Menu Choice Groups …" at bounding box center [218, 11] width 436 height 470
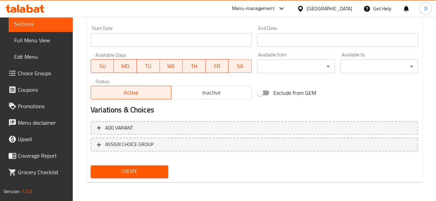
type input "39"
click at [137, 175] on span "Create" at bounding box center [129, 172] width 67 height 9
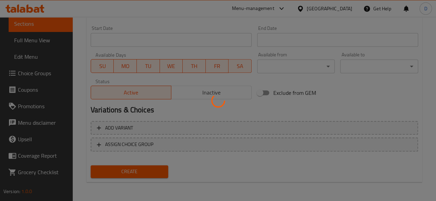
type input "0"
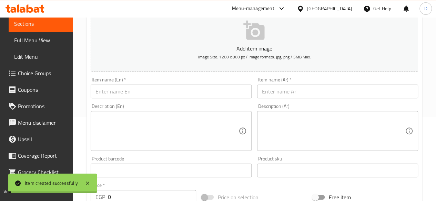
scroll to position [78, 0]
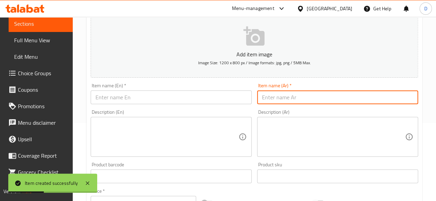
paste input "فانيليا كراميل عسل آيس كريم زبدة نوتيلا حليب جوز الهند حليب خالي الدسم حليب الل…"
drag, startPoint x: 346, startPoint y: 97, endPoint x: 440, endPoint y: 79, distance: 96.1
click at [435, 79] on html "Item created successfully ​ Menu-management [GEOGRAPHIC_DATA] Get Help D Edit R…" at bounding box center [218, 22] width 436 height 201
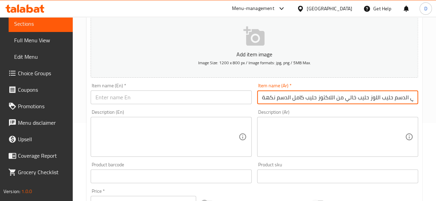
click at [404, 99] on input "زبدة نوتيلا حليب جوز الهند حليب خالي الدسم حليب اللوز حليب خالي من اللاكتوز حلي…" at bounding box center [337, 98] width 161 height 14
drag, startPoint x: 407, startPoint y: 96, endPoint x: 262, endPoint y: 94, distance: 144.7
click at [262, 94] on input "زبدة نوتيلا حليب جوز الهند حليب خالي الدسم حليب اللوز حليب خالي من اللاكتوز حلي…" at bounding box center [337, 98] width 161 height 14
drag, startPoint x: 336, startPoint y: 97, endPoint x: 264, endPoint y: 96, distance: 72.0
click at [264, 96] on input "زبدة نوتيلا حليب جوز الهند حليب خالي" at bounding box center [337, 98] width 161 height 14
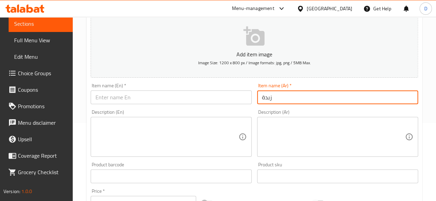
type input "زبدة"
click at [212, 95] on input "text" at bounding box center [171, 98] width 161 height 14
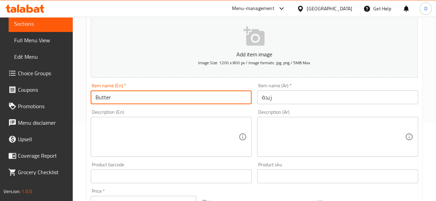
type input "Butter"
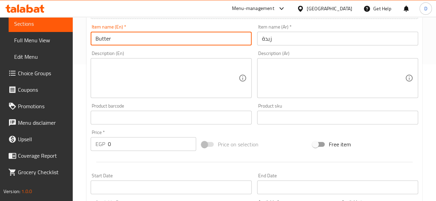
scroll to position [216, 0]
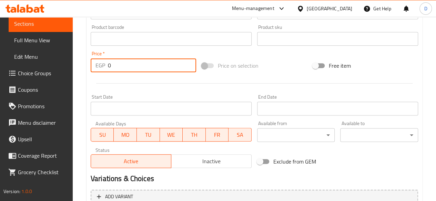
drag, startPoint x: 117, startPoint y: 66, endPoint x: 98, endPoint y: 67, distance: 19.3
click at [98, 67] on div "EGP 0 Price *" at bounding box center [143, 66] width 105 height 14
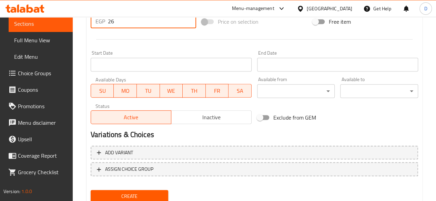
scroll to position [285, 0]
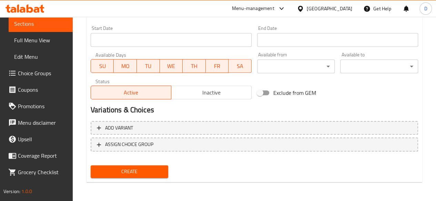
type input "26"
click at [153, 168] on span "Create" at bounding box center [129, 172] width 67 height 9
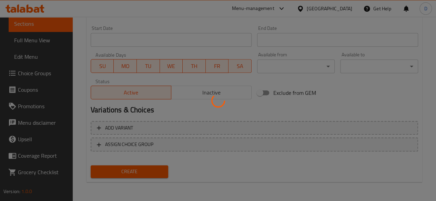
type input "0"
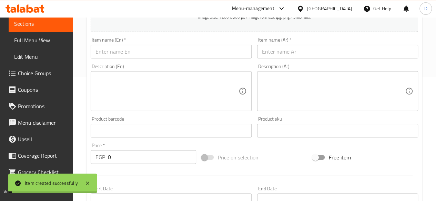
scroll to position [78, 0]
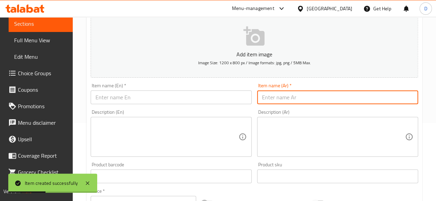
paste input "فانيليا كراميل عسل آيس كريم زبدة نوتيلا حليب جوز الهند حليب خالي الدسم حليب الل…"
drag, startPoint x: 335, startPoint y: 96, endPoint x: 423, endPoint y: 88, distance: 88.6
click at [423, 88] on div "Home / Restaurants management / Menus / Sections / item / create Extras section…" at bounding box center [254, 174] width 363 height 470
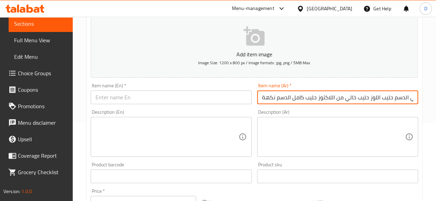
drag, startPoint x: 408, startPoint y: 98, endPoint x: 264, endPoint y: 99, distance: 144.3
click at [264, 99] on input "نوتيلا حليب جوز الهند حليب خالي الدسم حليب اللوز حليب خالي من اللاكتوز حليب كام…" at bounding box center [337, 98] width 161 height 14
drag, startPoint x: 324, startPoint y: 99, endPoint x: 264, endPoint y: 96, distance: 59.6
click at [264, 96] on input "نوتيلا حليب جوز الهند حليب خالي" at bounding box center [337, 98] width 161 height 14
type input "نوتيلا"
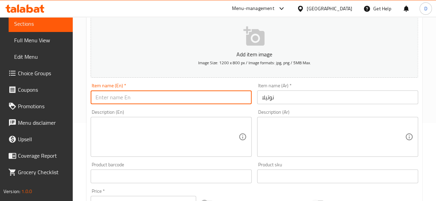
click at [239, 96] on input "text" at bounding box center [171, 98] width 161 height 14
type input "Nutella"
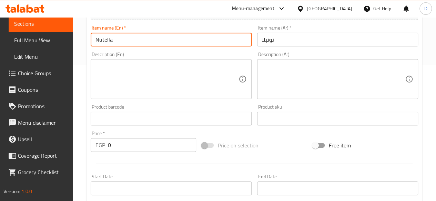
scroll to position [216, 0]
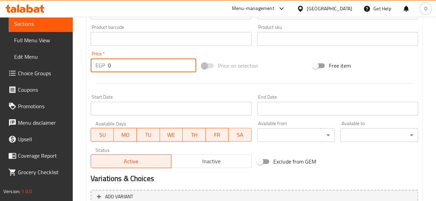
drag, startPoint x: 112, startPoint y: 69, endPoint x: 33, endPoint y: 65, distance: 79.6
click at [46, 66] on div "Edit Restaurant Branches Menus Sections Full Menu View Edit Menu Choice Groups …" at bounding box center [218, 36] width 436 height 470
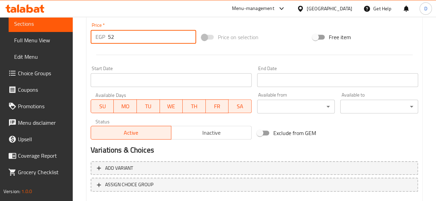
scroll to position [285, 0]
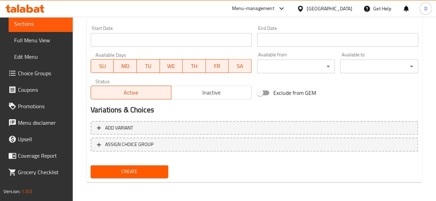
type input "52"
click at [129, 170] on span "Create" at bounding box center [129, 172] width 67 height 9
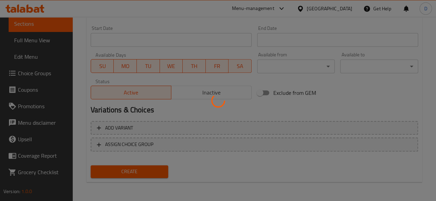
type input "0"
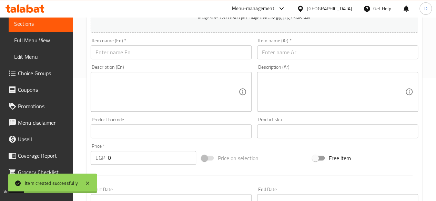
scroll to position [113, 0]
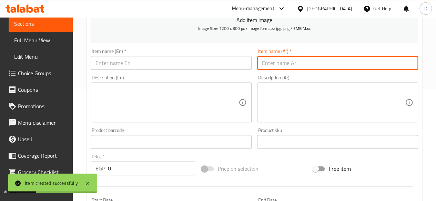
paste input "فانيليا كراميل عسل آيس كريم زبدة نوتيلا حليب جوز الهند حليب خالي الدسم حليب الل…"
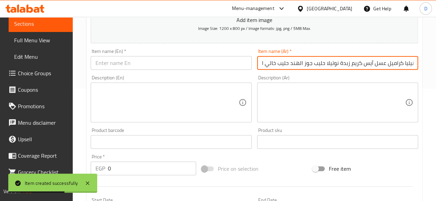
drag, startPoint x: 323, startPoint y: 63, endPoint x: 402, endPoint y: 59, distance: 79.3
click at [402, 59] on input "فانيليا كراميل عسل آيس كريم زبدة نوتيلا حليب جوز الهند حليب خالي الدسم حليب الل…" at bounding box center [337, 63] width 161 height 14
click at [322, 61] on input "فانيليا كراميل عسل آيس كريم زبدة نوتيلا حليب جوز الهند حليب خالي الدسم حليب الل…" at bounding box center [337, 63] width 161 height 14
drag, startPoint x: 323, startPoint y: 63, endPoint x: 376, endPoint y: 68, distance: 53.3
click at [384, 68] on input "فانيليا كراميل عسل آيس كريم زبدة نوتيلا حليب جوز الهند حليب خالي الدسم حليب الل…" at bounding box center [337, 63] width 161 height 14
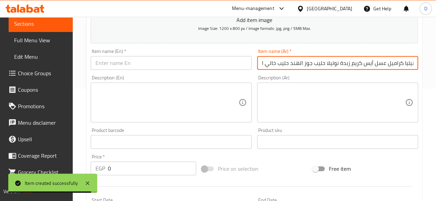
click at [321, 63] on input "فانيليا كراميل عسل آيس كريم زبدة نوتيلا حليب جوز الهند حليب خالي الدسم حليب الل…" at bounding box center [337, 63] width 161 height 14
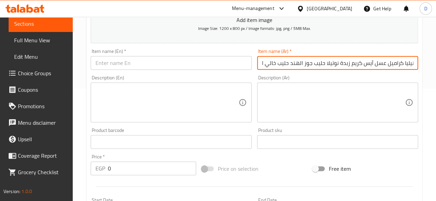
drag, startPoint x: 321, startPoint y: 63, endPoint x: 359, endPoint y: 65, distance: 37.6
click at [359, 65] on input "فانيليا كراميل عسل آيس كريم زبدة نوتيلا حليب جوز الهند حليب خالي الدسم حليب الل…" at bounding box center [337, 63] width 161 height 14
click at [321, 62] on input "فانيليا كراميل عسل آيس كريم زبدة نوتيلا حليب جوز الهند حليب خالي الدسم حليب الل…" at bounding box center [337, 63] width 161 height 14
click at [324, 62] on input "فانيليا كراميل عسل آيس كريم زبدة نوتيلا حليب جوز الهند حليب خالي الدسم حليب الل…" at bounding box center [337, 63] width 161 height 14
click at [322, 63] on input "فانيليا كراميل عسل آيس كريم زبدة نوتيلا حليب جوز الهند حليب خالي الدسم حليب الل…" at bounding box center [337, 63] width 161 height 14
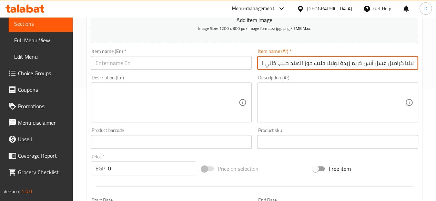
drag, startPoint x: 322, startPoint y: 64, endPoint x: 438, endPoint y: 67, distance: 115.4
drag, startPoint x: 408, startPoint y: 62, endPoint x: 263, endPoint y: 64, distance: 144.7
click at [263, 64] on input "حليب جوز الهند حليب خالي الدسم حليب اللوز حليب خالي من اللاكتوز حليب كامل الدسم…" at bounding box center [337, 63] width 161 height 14
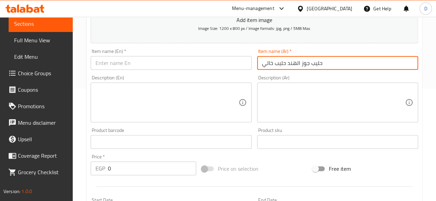
drag, startPoint x: 288, startPoint y: 64, endPoint x: 265, endPoint y: 63, distance: 23.5
click at [265, 63] on input "حليب جوز الهند حليب خالي" at bounding box center [337, 63] width 161 height 14
type input "حليب جوز الهند"
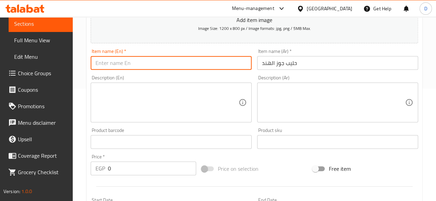
click at [231, 66] on input "text" at bounding box center [171, 63] width 161 height 14
type input "Coconut milk"
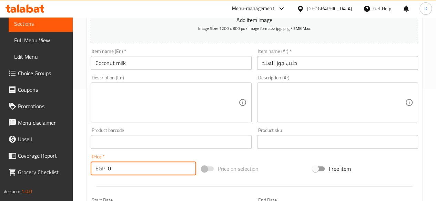
drag, startPoint x: 112, startPoint y: 168, endPoint x: 85, endPoint y: 162, distance: 27.6
click at [86, 162] on div "Create new item Add item image Image Size: 1200 x 800 px / Image formats: jpg, …" at bounding box center [253, 154] width 335 height 401
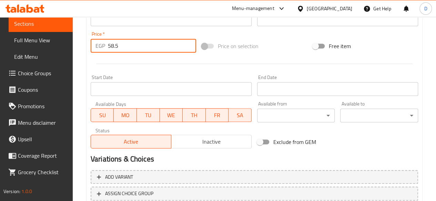
scroll to position [285, 0]
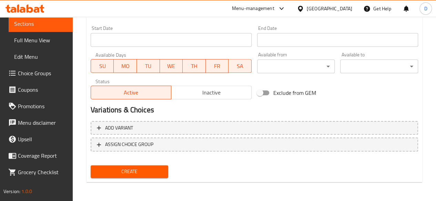
type input "58.5"
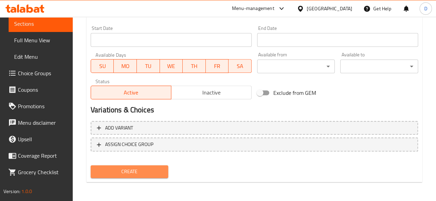
click at [129, 173] on span "Create" at bounding box center [129, 172] width 67 height 9
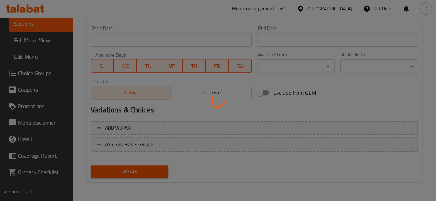
type input "0"
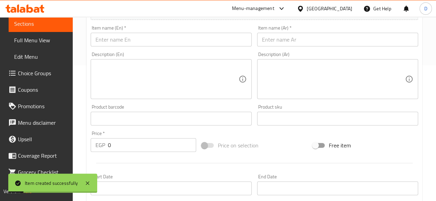
scroll to position [113, 0]
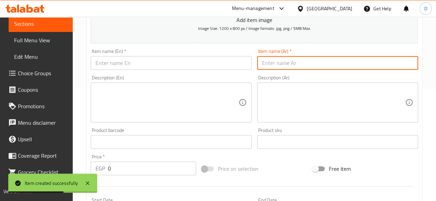
paste input "فانيليا كراميل عسل آيس كريم زبدة نوتيلا حليب جوز الهند حليب خالي الدسم حليب الل…"
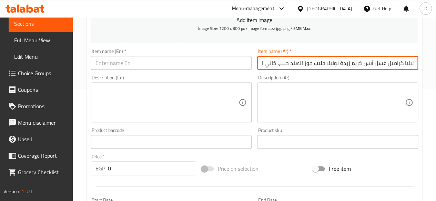
drag, startPoint x: 287, startPoint y: 63, endPoint x: 439, endPoint y: 36, distance: 154.3
drag, startPoint x: 391, startPoint y: 61, endPoint x: 263, endPoint y: 61, distance: 128.5
click at [263, 61] on input "حليب خالي الدسم حليب اللوز حليب خالي من اللاكتوز حليب كامل الدسم نكهة" at bounding box center [337, 63] width 161 height 14
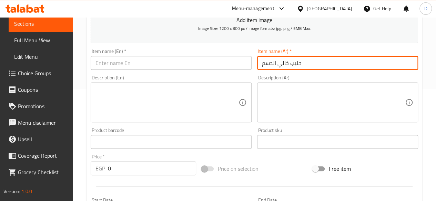
type input "حليب خالي الدسم"
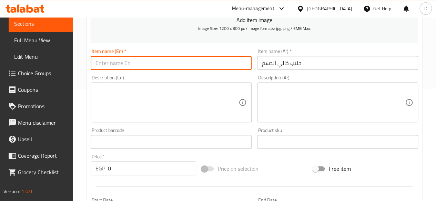
drag, startPoint x: 243, startPoint y: 64, endPoint x: 105, endPoint y: 69, distance: 138.5
click at [105, 69] on input "text" at bounding box center [171, 63] width 161 height 14
type input "Skimmed Milk"
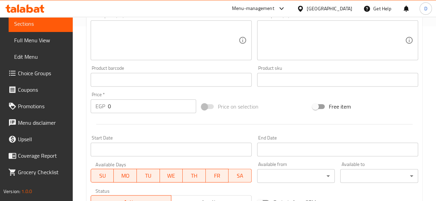
scroll to position [182, 0]
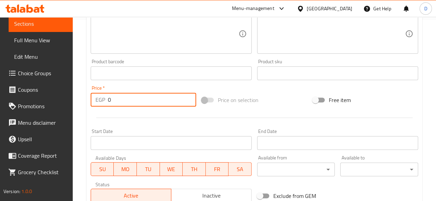
drag, startPoint x: 116, startPoint y: 101, endPoint x: 3, endPoint y: 49, distance: 123.8
click at [58, 81] on div "Edit Restaurant Branches Menus Sections Full Menu View Edit Menu Choice Groups …" at bounding box center [218, 70] width 436 height 470
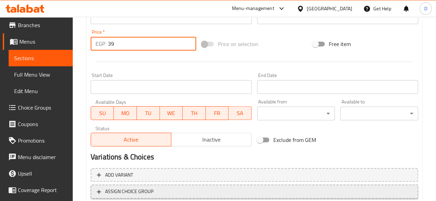
scroll to position [285, 0]
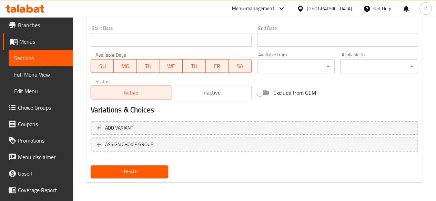
type input "39"
click at [123, 178] on div "Create" at bounding box center [129, 172] width 83 height 18
click at [118, 164] on div "Create" at bounding box center [129, 172] width 83 height 18
click at [126, 176] on button "Create" at bounding box center [130, 172] width 78 height 13
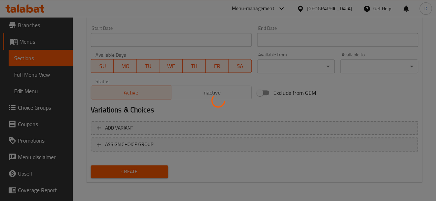
type input "0"
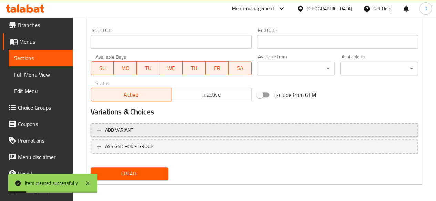
scroll to position [0, 0]
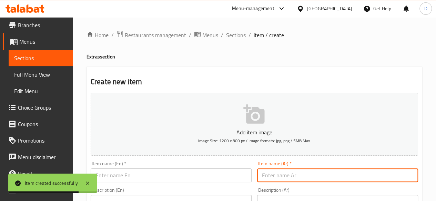
paste input "فانيليا كراميل عسل آيس كريم زبدة نوتيلا حليب جوز الهند حليب خالي الدسم حليب الل…"
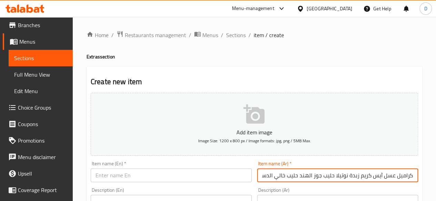
drag, startPoint x: 261, startPoint y: 179, endPoint x: 302, endPoint y: 180, distance: 41.0
click at [302, 180] on input "فانيليا كراميل عسل آيس كريم زبدة نوتيلا حليب جوز الهند حليب خالي الدسم حليب الل…" at bounding box center [337, 176] width 161 height 14
drag, startPoint x: 262, startPoint y: 177, endPoint x: 440, endPoint y: 164, distance: 179.2
click at [435, 164] on html "​ Menu-management [GEOGRAPHIC_DATA] Get Help D Edit Restaurant Branches Menus S…" at bounding box center [218, 100] width 436 height 201
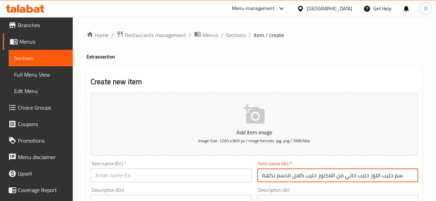
scroll to position [0, 0]
drag, startPoint x: 391, startPoint y: 178, endPoint x: 399, endPoint y: 177, distance: 8.6
click at [399, 177] on input "سم حليب اللوز حليب خالي من اللاكتوز حليب كامل الدسم نكهة" at bounding box center [337, 176] width 161 height 14
drag, startPoint x: 365, startPoint y: 175, endPoint x: 348, endPoint y: 173, distance: 17.6
click at [335, 175] on input "حليب اللوز حليب خالي من اللاكتوز حليب كامل الدسم نكهة" at bounding box center [337, 176] width 161 height 14
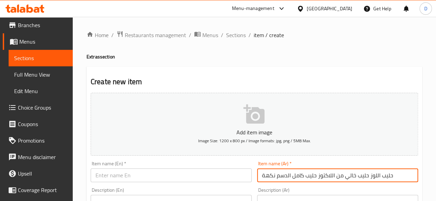
click at [369, 176] on input "حليب اللوز حليب خالي من اللاكتوز حليب كامل الدسم نكهة" at bounding box center [337, 176] width 161 height 14
drag, startPoint x: 366, startPoint y: 175, endPoint x: 253, endPoint y: 181, distance: 112.4
type input "حليب اللوز"
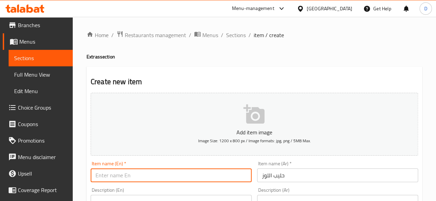
click at [199, 181] on input "text" at bounding box center [171, 176] width 161 height 14
type input "Almond Milk"
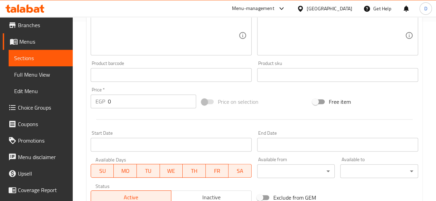
scroll to position [241, 0]
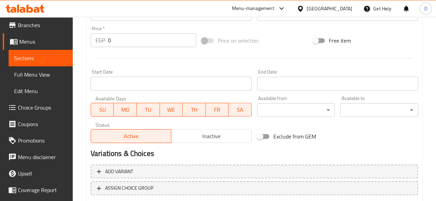
drag, startPoint x: 134, startPoint y: 39, endPoint x: 30, endPoint y: 43, distance: 103.7
click at [30, 43] on div "Edit Restaurant Branches Menus Sections Full Menu View Edit Menu Choice Groups …" at bounding box center [218, 11] width 436 height 470
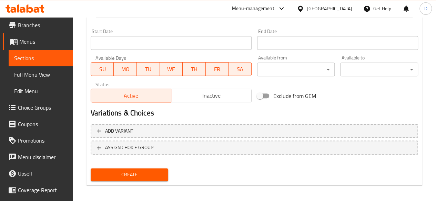
scroll to position [285, 0]
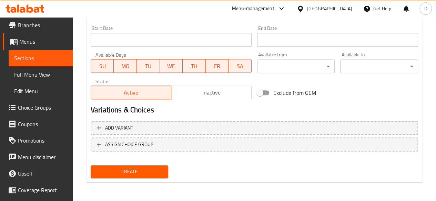
type input "58.5"
click at [126, 173] on span "Create" at bounding box center [129, 172] width 67 height 9
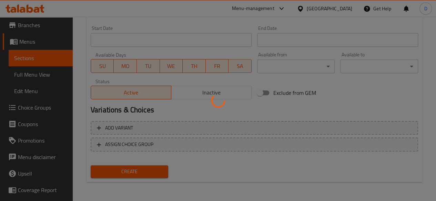
type input "0"
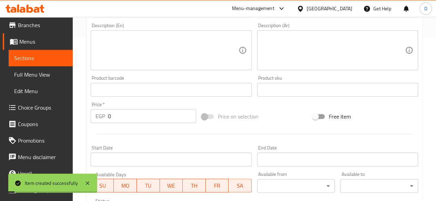
scroll to position [113, 0]
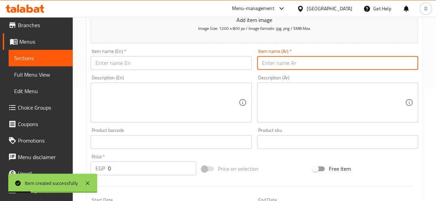
paste input "فانيليا كراميل عسل آيس كريم زبدة نوتيلا حليب جوز الهند حليب خالي الدسم حليب الل…"
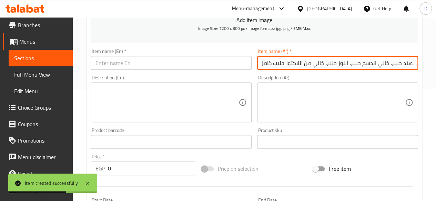
scroll to position [0, 14]
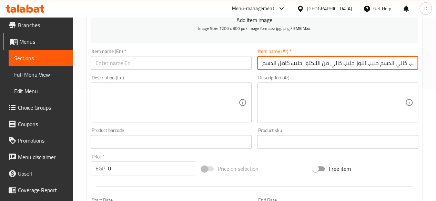
drag, startPoint x: 415, startPoint y: 64, endPoint x: 354, endPoint y: 59, distance: 61.2
click at [354, 59] on input "فانيليا كراميل عسل آيس كريم زبدة نوتيلا حليب جوز الهند حليب خالي الدسم حليب الل…" at bounding box center [337, 63] width 161 height 14
click at [315, 64] on input "حليب خالي من اللاكتوز حليب كامل الدسم نكهة" at bounding box center [337, 63] width 161 height 14
drag, startPoint x: 317, startPoint y: 63, endPoint x: 263, endPoint y: 68, distance: 53.9
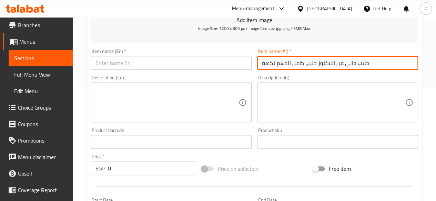
click at [263, 68] on input "حليب خالي من اللاكتوز حليب كامل الدسم نكهة" at bounding box center [337, 63] width 161 height 14
type input "حليب خالي من اللاكتوز"
click at [189, 67] on input "text" at bounding box center [171, 63] width 161 height 14
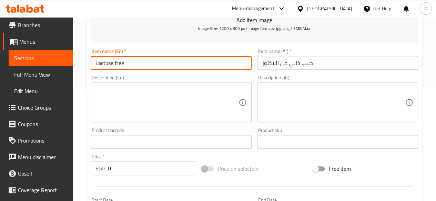
type input "Lactose free"
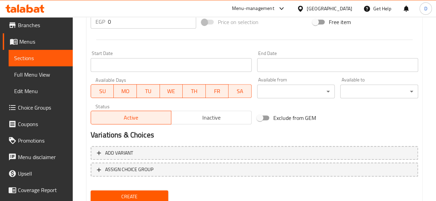
scroll to position [216, 0]
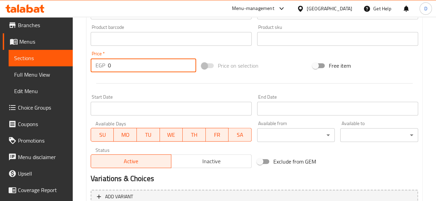
drag, startPoint x: 117, startPoint y: 58, endPoint x: 0, endPoint y: 64, distance: 116.9
click at [0, 62] on div "Edit Restaurant Branches Menus Sections Full Menu View Edit Menu Choice Groups …" at bounding box center [218, 36] width 436 height 470
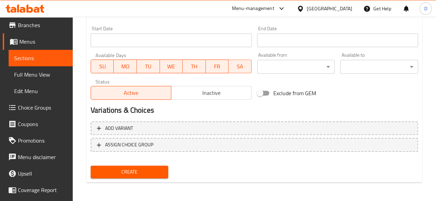
scroll to position [285, 0]
type input "52"
click at [134, 170] on span "Create" at bounding box center [129, 172] width 67 height 9
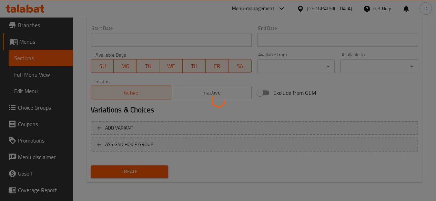
type input "0"
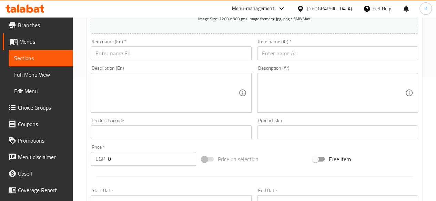
scroll to position [78, 0]
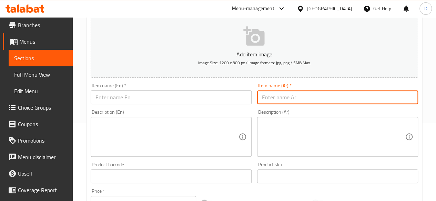
paste input "فانيليا كراميل عسل آيس كريم زبدة نوتيلا حليب جوز الهند حليب خالي الدسم حليب الل…"
drag, startPoint x: 413, startPoint y: 98, endPoint x: 317, endPoint y: 102, distance: 96.2
click at [317, 102] on input "فانيليا كراميل عسل آيس كريم زبدة نوتيلا حليب جوز الهند حليب خالي الدسم حليب الل…" at bounding box center [337, 98] width 161 height 14
drag, startPoint x: 277, startPoint y: 95, endPoint x: 262, endPoint y: 98, distance: 15.1
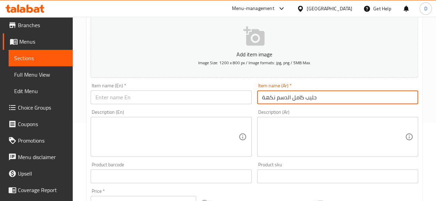
click at [262, 98] on input "حليب كامل الدسم نكهة" at bounding box center [337, 98] width 161 height 14
type input "حليب كامل الدسم"
click at [195, 94] on input "text" at bounding box center [171, 98] width 161 height 14
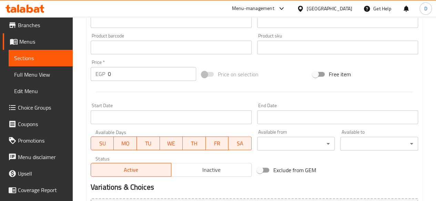
scroll to position [216, 0]
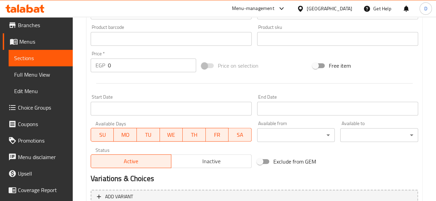
type input "Full fat milk"
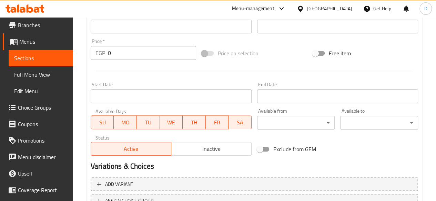
scroll to position [182, 0]
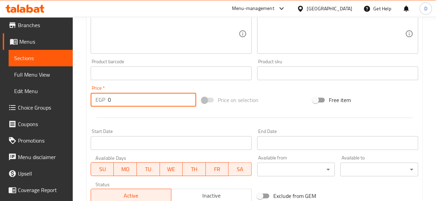
drag, startPoint x: 125, startPoint y: 105, endPoint x: 0, endPoint y: 104, distance: 124.7
click at [0, 104] on div "Edit Restaurant Branches Menus Sections Full Menu View Edit Menu Choice Groups …" at bounding box center [218, 70] width 436 height 470
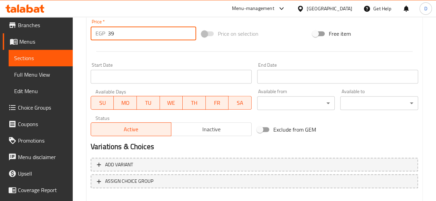
scroll to position [285, 0]
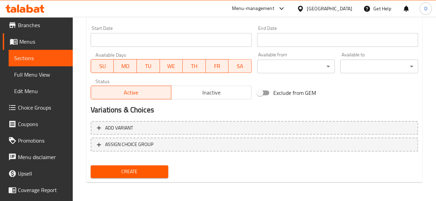
type input "39"
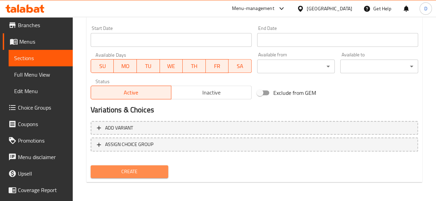
click at [132, 175] on span "Create" at bounding box center [129, 172] width 67 height 9
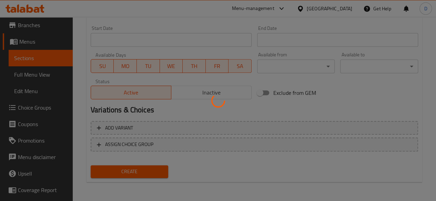
type input "0"
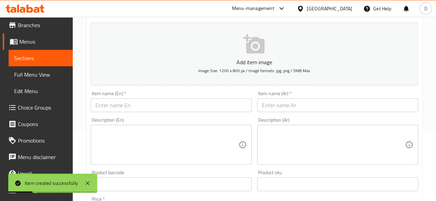
scroll to position [9, 0]
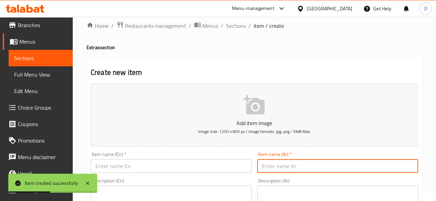
drag, startPoint x: 284, startPoint y: 166, endPoint x: 276, endPoint y: 168, distance: 7.7
click at [276, 168] on input "text" at bounding box center [337, 166] width 161 height 14
type input "t"
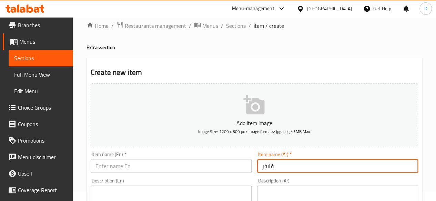
drag, startPoint x: 280, startPoint y: 173, endPoint x: 274, endPoint y: 168, distance: 7.6
click at [274, 168] on div "Item name (Ar)   * فلافر Item name (Ar) *" at bounding box center [337, 162] width 166 height 27
drag, startPoint x: 274, startPoint y: 168, endPoint x: 240, endPoint y: 163, distance: 34.6
type input "نكهة"
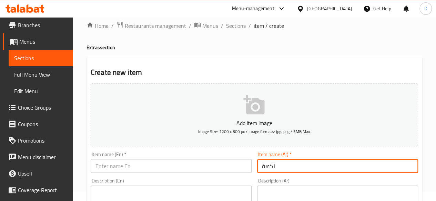
click at [211, 168] on input "text" at bounding box center [171, 166] width 161 height 14
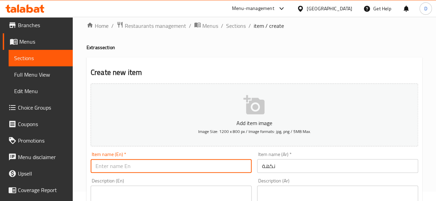
type input "W"
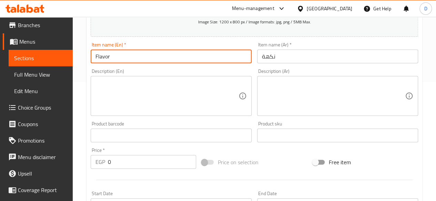
scroll to position [147, 0]
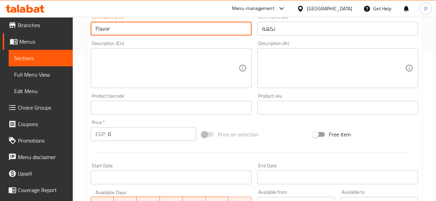
type input "Flavor"
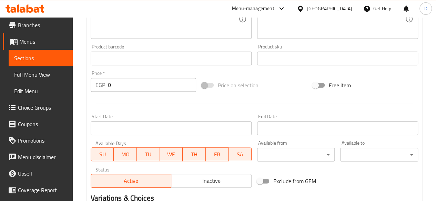
scroll to position [216, 0]
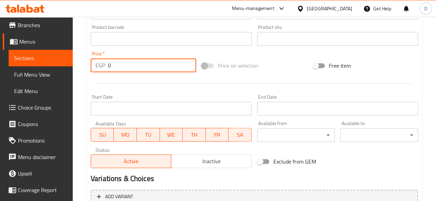
drag, startPoint x: 120, startPoint y: 59, endPoint x: 86, endPoint y: 51, distance: 34.9
click at [86, 51] on div "Home / Restaurants management / Menus / Sections / item / create Extras section…" at bounding box center [254, 36] width 363 height 470
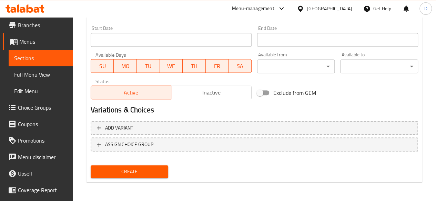
type input "52"
click at [134, 166] on button "Create" at bounding box center [130, 172] width 78 height 13
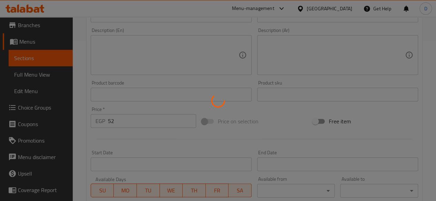
scroll to position [147, 0]
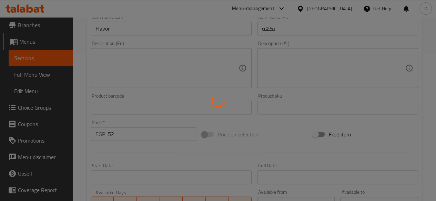
type input "0"
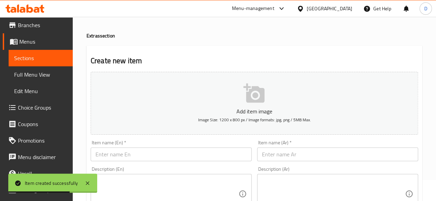
scroll to position [0, 0]
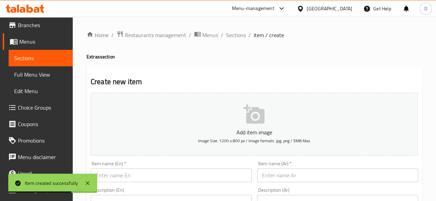
click at [236, 38] on span "Sections" at bounding box center [236, 35] width 20 height 8
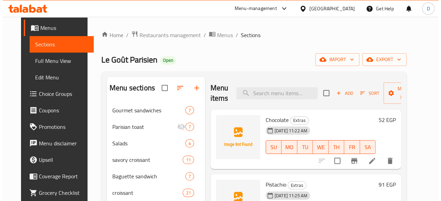
scroll to position [54, 0]
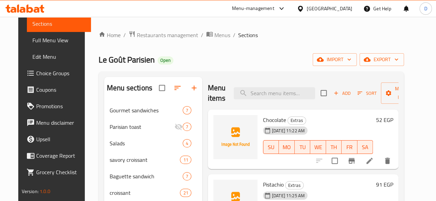
click at [169, 87] on button "button" at bounding box center [177, 88] width 17 height 17
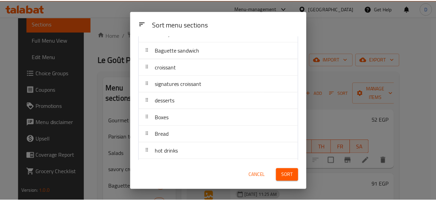
scroll to position [0, 0]
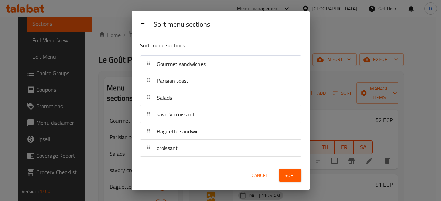
click at [269, 172] on button "Cancel" at bounding box center [260, 175] width 22 height 13
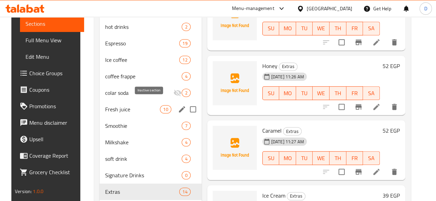
scroll to position [297, 0]
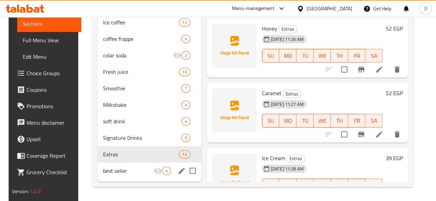
click at [118, 173] on span "best seller" at bounding box center [128, 171] width 51 height 8
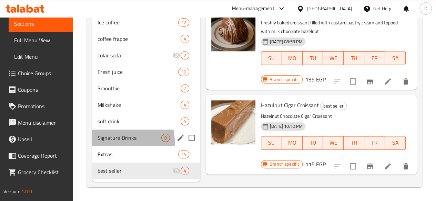
click at [113, 143] on div "Signature Drinks 0" at bounding box center [146, 138] width 108 height 17
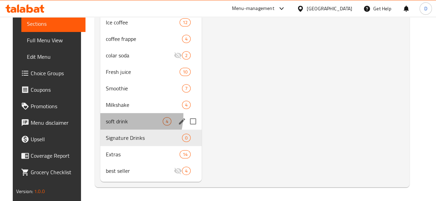
click at [113, 116] on div "soft drink 4" at bounding box center [150, 121] width 101 height 17
